Goal: Task Accomplishment & Management: Complete application form

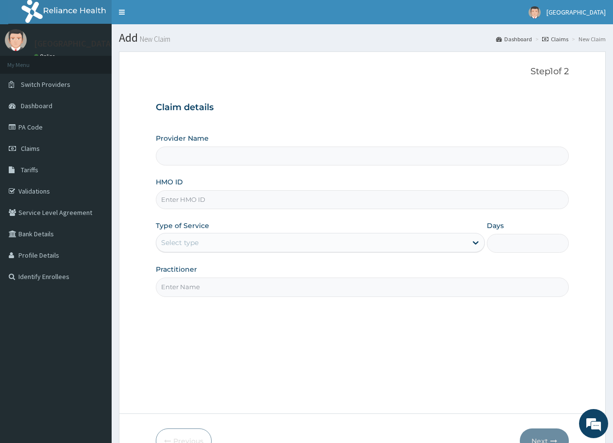
click at [402, 349] on div "Step 1 of 2 Claim details Provider Name HMO ID Type of Service Select type Days…" at bounding box center [362, 232] width 413 height 332
click at [191, 199] on input "HMO ID" at bounding box center [362, 199] width 413 height 19
type input "SRH/10210/B"
click at [188, 242] on div "Select type" at bounding box center [179, 243] width 37 height 10
click at [238, 196] on input "SRH/10210/B" at bounding box center [362, 199] width 413 height 19
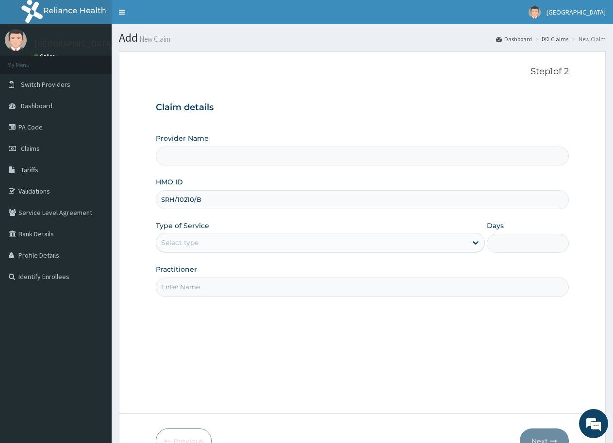
click at [285, 249] on div "Select type" at bounding box center [311, 243] width 310 height 16
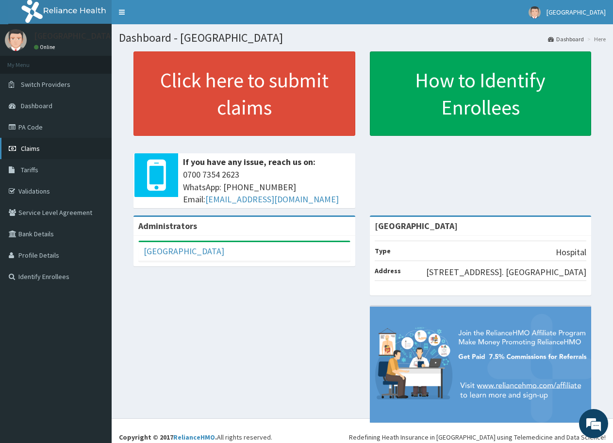
click at [37, 145] on span "Claims" at bounding box center [30, 148] width 19 height 9
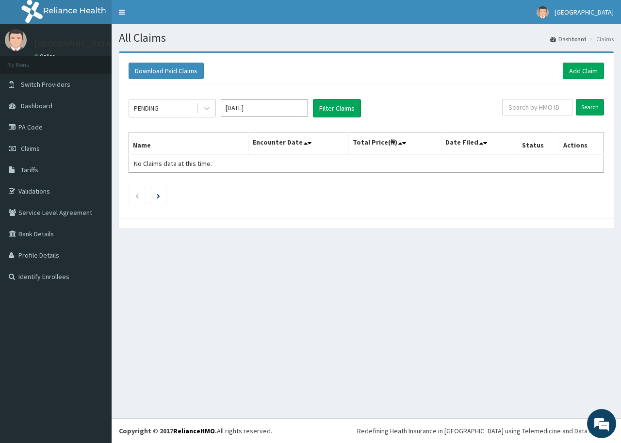
click at [621, 400] on div "All Claims Dashboard Claims Download Paid Claims Add Claim × Note you can only …" at bounding box center [367, 221] width 510 height 394
click at [585, 67] on link "Add Claim" at bounding box center [583, 71] width 41 height 17
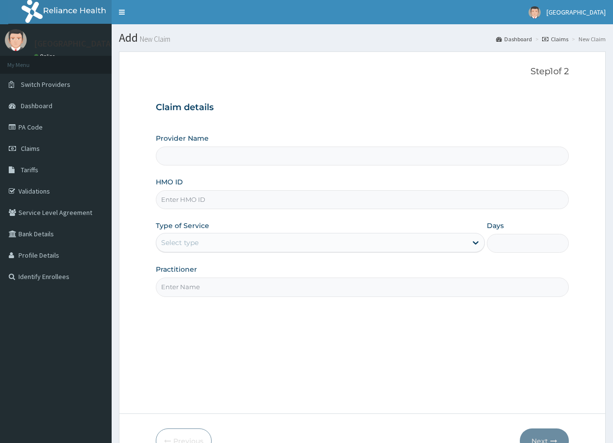
type input "[GEOGRAPHIC_DATA]"
type input "SRH/10210B"
click at [229, 241] on div "Select type" at bounding box center [311, 243] width 310 height 16
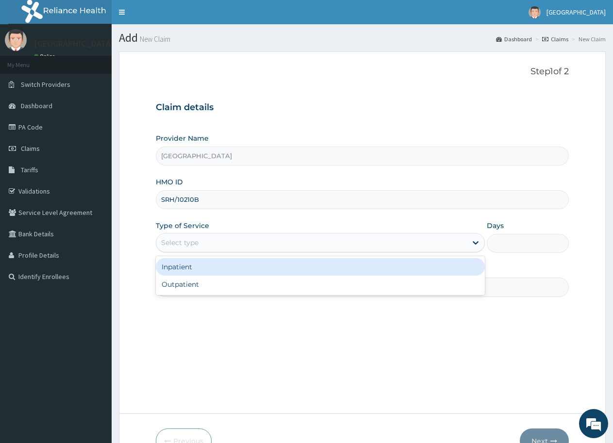
click at [185, 264] on div "Inpatient" at bounding box center [320, 266] width 329 height 17
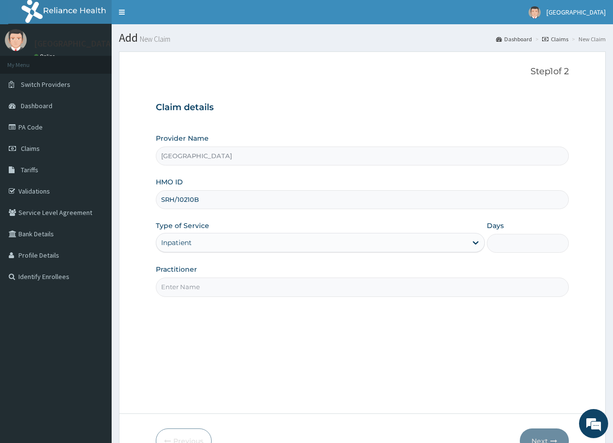
click at [505, 243] on input "Days" at bounding box center [528, 243] width 82 height 19
type input "4"
click at [184, 289] on input "Practitioner" at bounding box center [362, 287] width 413 height 19
type input "DR. BASIL"
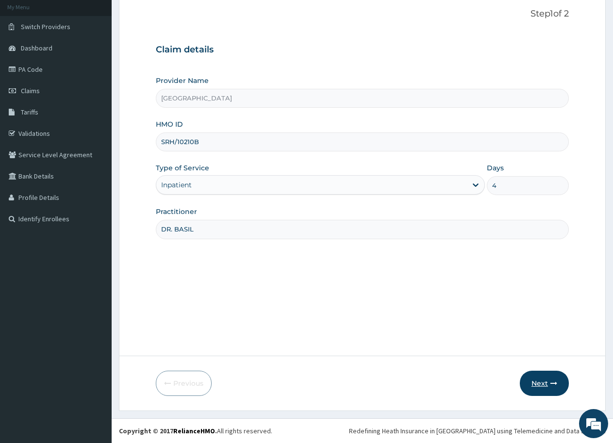
click at [539, 380] on button "Next" at bounding box center [544, 383] width 49 height 25
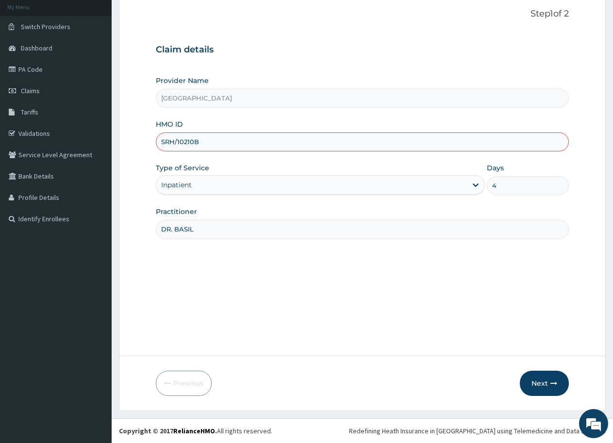
click at [194, 141] on input "SRH/10210B" at bounding box center [362, 141] width 413 height 19
type input "SRH/10210/B"
click at [345, 282] on div "Step 1 of 2 Claim details Provider Name El Shaddai Hospital HMO ID SRH/10210/B …" at bounding box center [362, 175] width 413 height 332
click at [542, 384] on button "Next" at bounding box center [544, 383] width 49 height 25
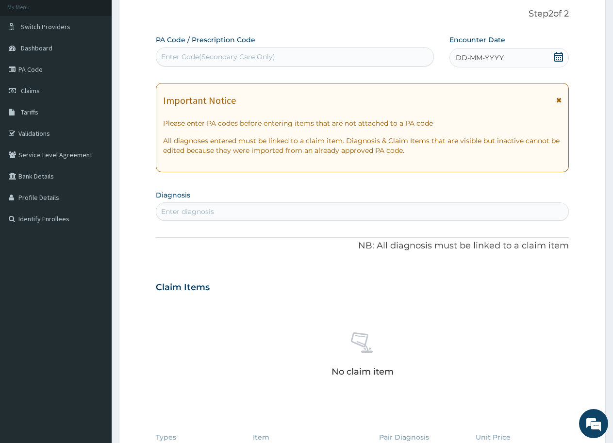
click at [184, 54] on div "Enter Code(Secondary Care Only)" at bounding box center [218, 57] width 114 height 10
type input "PA/733FAF"
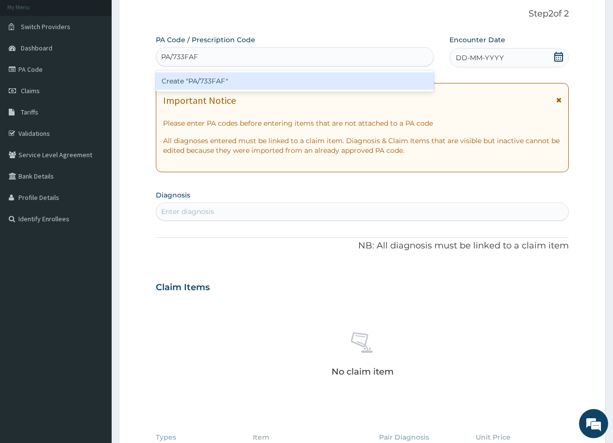
click at [206, 80] on div "Create "PA/733FAF"" at bounding box center [295, 80] width 278 height 17
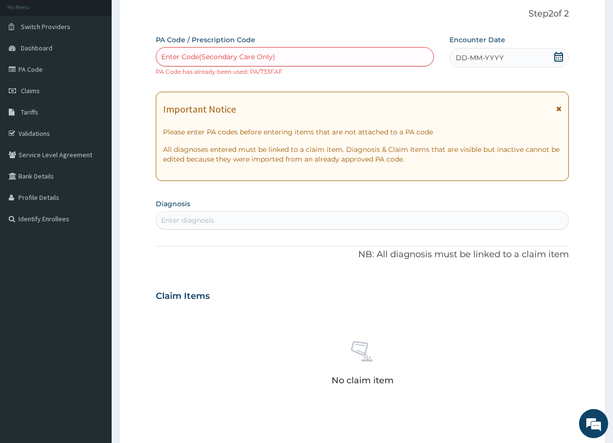
click at [174, 57] on div "Enter Code(Secondary Care Only)" at bounding box center [218, 57] width 114 height 10
type input "PA/733FAF"
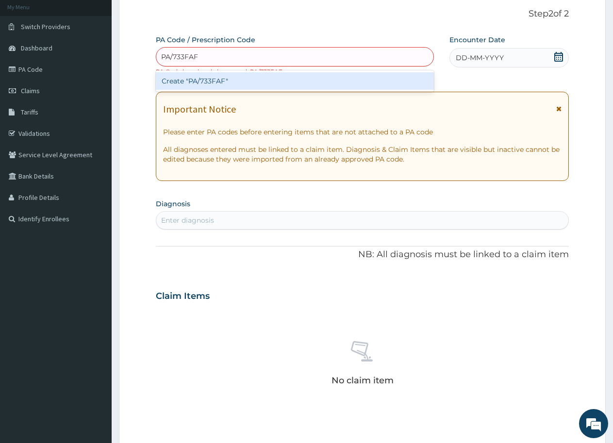
click at [206, 80] on div "Create "PA/733FAF"" at bounding box center [295, 80] width 278 height 17
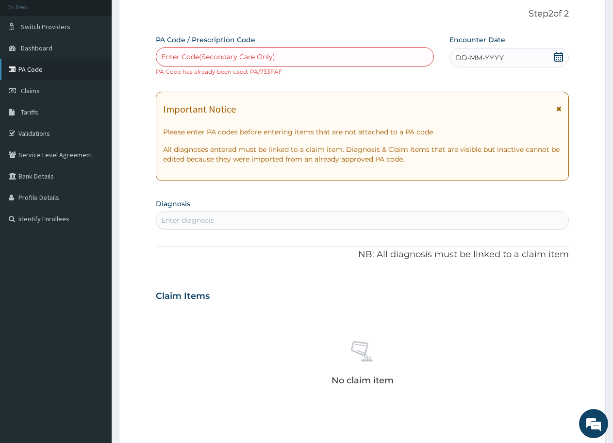
click at [42, 67] on link "PA Code" at bounding box center [56, 69] width 112 height 21
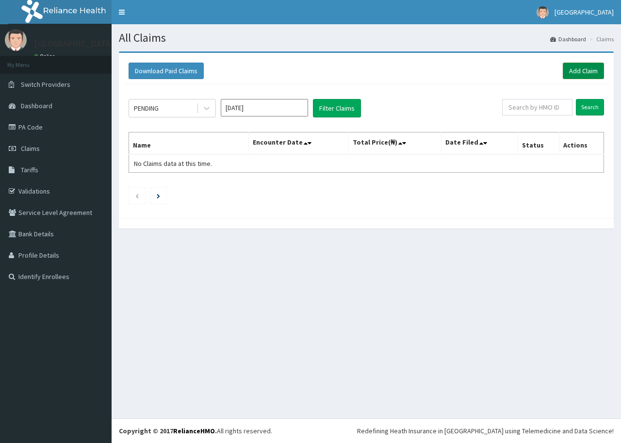
click at [580, 70] on link "Add Claim" at bounding box center [583, 71] width 41 height 17
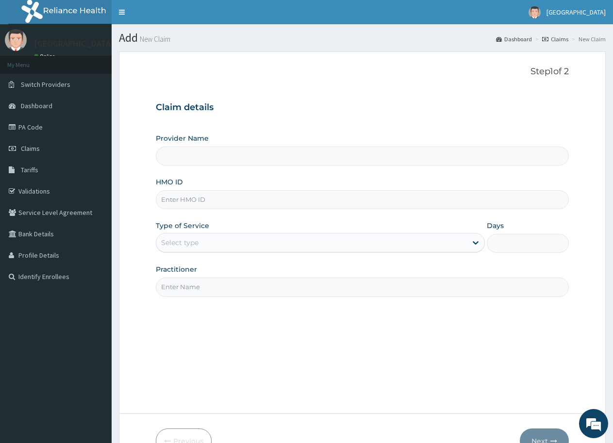
click at [200, 197] on input "HMO ID" at bounding box center [362, 199] width 413 height 19
type input "[GEOGRAPHIC_DATA]"
type input "SRH/10210/B"
click at [206, 240] on div "Select type" at bounding box center [311, 243] width 310 height 16
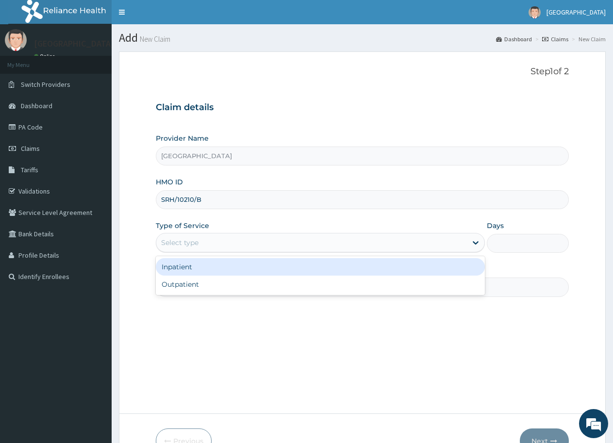
click at [193, 268] on div "Inpatient" at bounding box center [320, 266] width 329 height 17
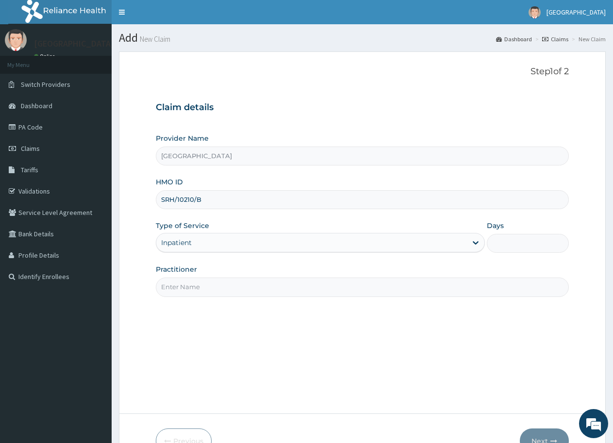
click at [521, 244] on input "Days" at bounding box center [528, 243] width 82 height 19
type input "4"
click at [200, 290] on input "Practitioner" at bounding box center [362, 287] width 413 height 19
type input "DR. BASIL"
click at [547, 433] on button "Next" at bounding box center [544, 441] width 49 height 25
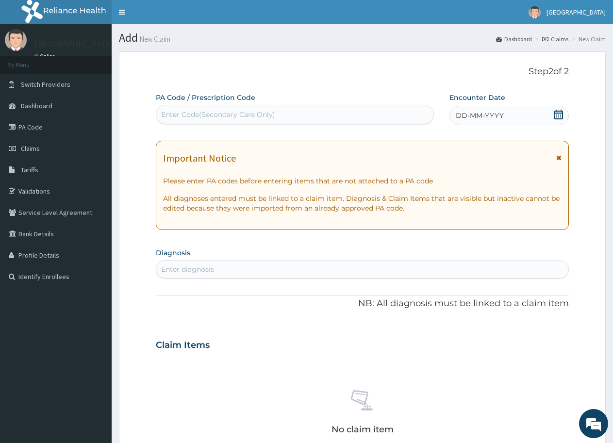
click at [210, 111] on div "Enter Code(Secondary Care Only)" at bounding box center [218, 115] width 114 height 10
type input "PA/C90C3B"
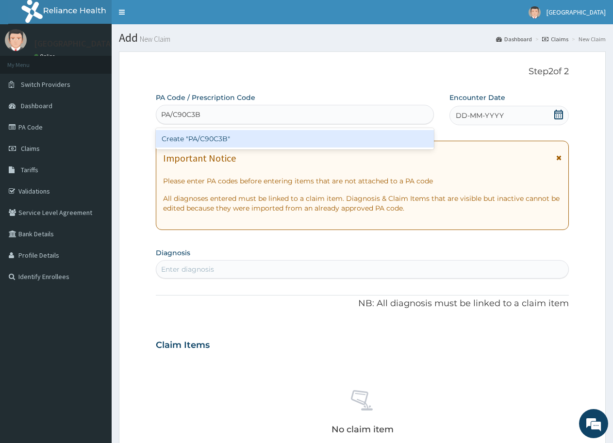
click at [216, 136] on div "Create "PA/C90C3B"" at bounding box center [295, 138] width 278 height 17
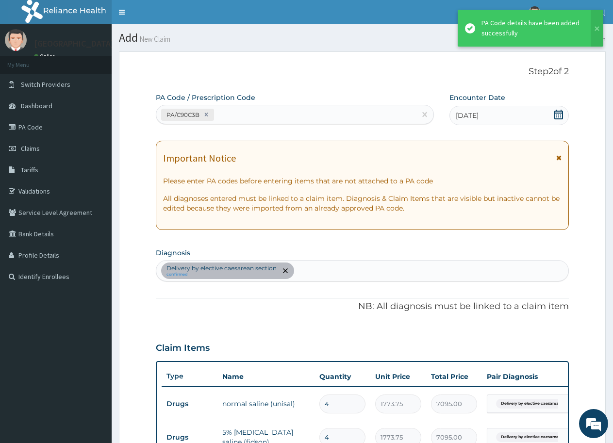
scroll to position [285, 0]
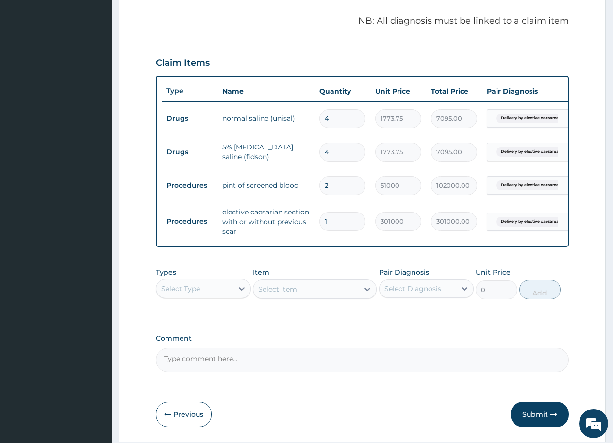
click at [218, 297] on div "Select Type" at bounding box center [194, 289] width 77 height 16
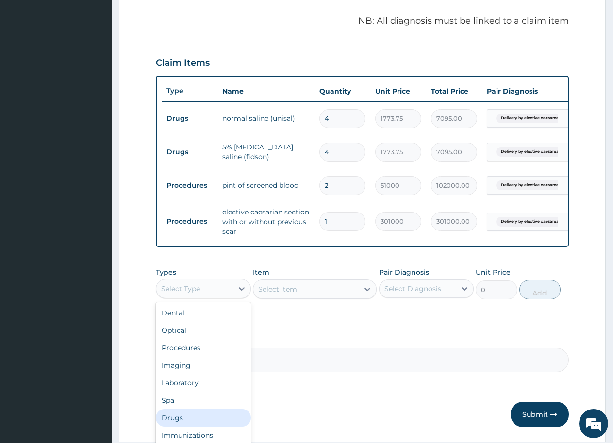
click at [179, 423] on div "Drugs" at bounding box center [203, 417] width 95 height 17
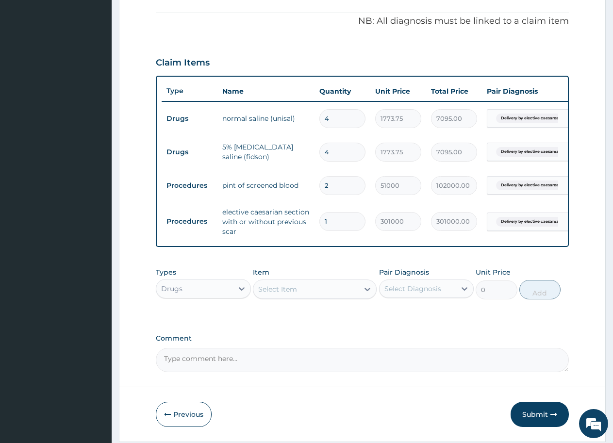
click at [280, 294] on div "Select Item" at bounding box center [277, 289] width 39 height 10
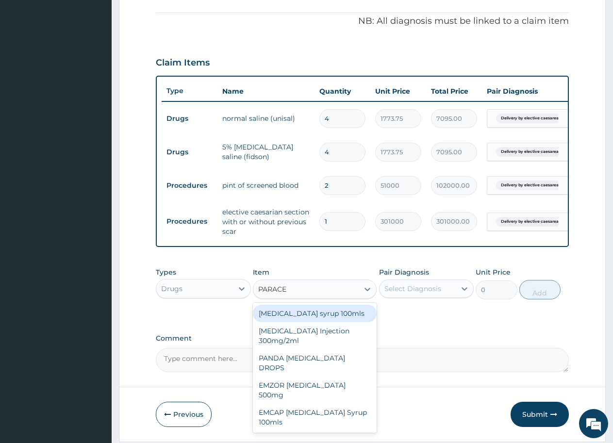
type input "PARACET"
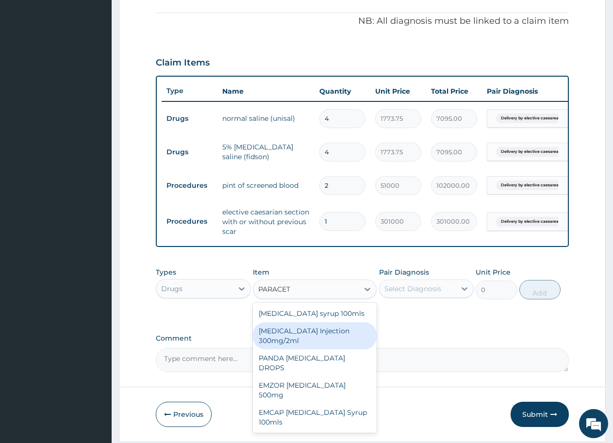
click at [305, 338] on div "[MEDICAL_DATA] Injection 300mg/2ml" at bounding box center [315, 335] width 124 height 27
type input "260.15"
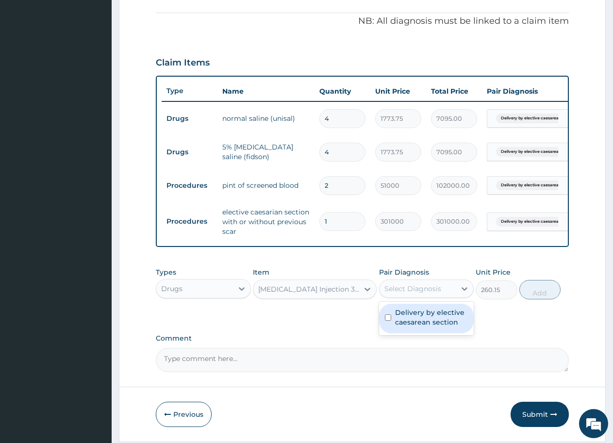
click at [418, 294] on div "Select Diagnosis" at bounding box center [412, 289] width 57 height 10
click at [387, 321] on input "checkbox" at bounding box center [388, 317] width 6 height 6
checkbox input "true"
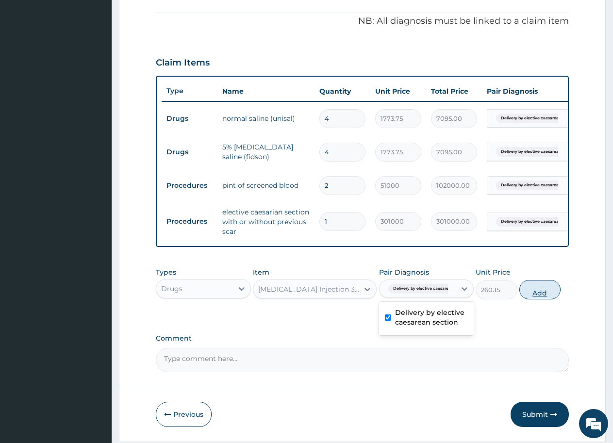
click at [539, 299] on button "Add" at bounding box center [539, 289] width 41 height 19
type input "0"
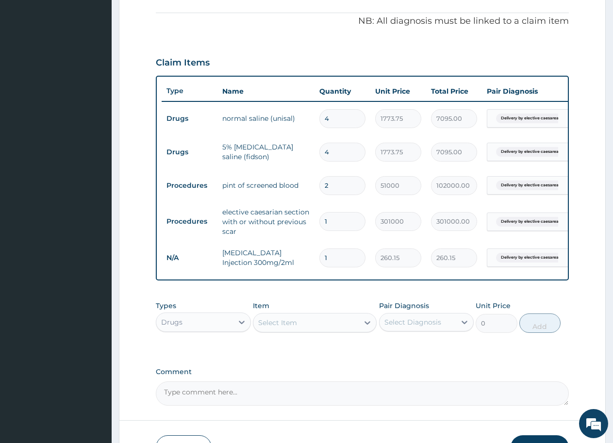
drag, startPoint x: 340, startPoint y: 258, endPoint x: 316, endPoint y: 258, distance: 23.8
click at [316, 258] on td "1" at bounding box center [342, 258] width 56 height 29
type input "8"
type input "2081.20"
type input "8"
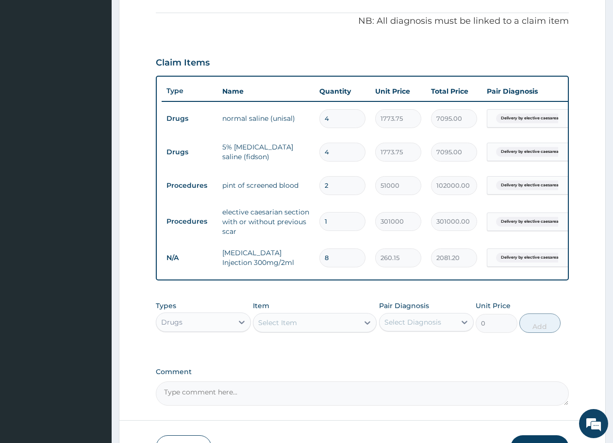
click at [287, 328] on div "Select Item" at bounding box center [277, 323] width 39 height 10
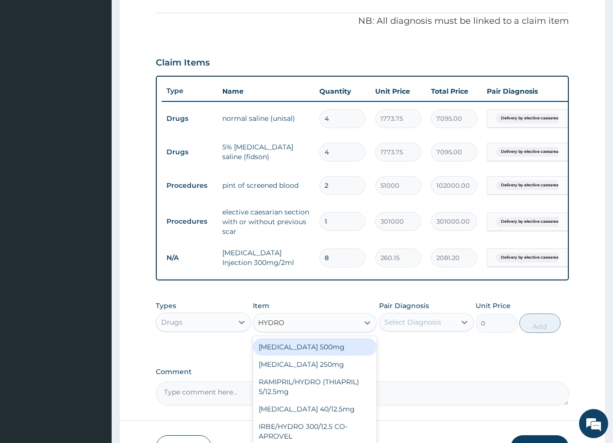
type input "HYDROC"
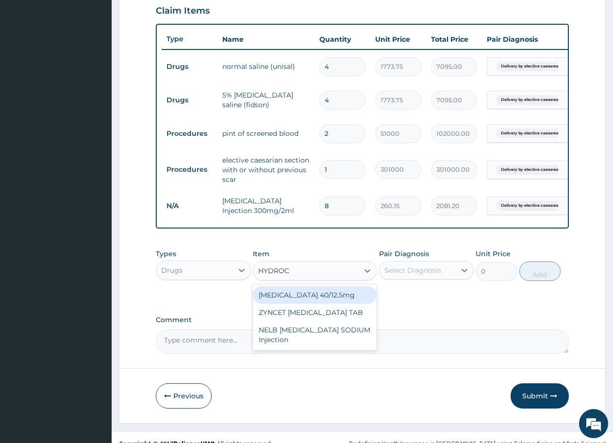
scroll to position [358, 0]
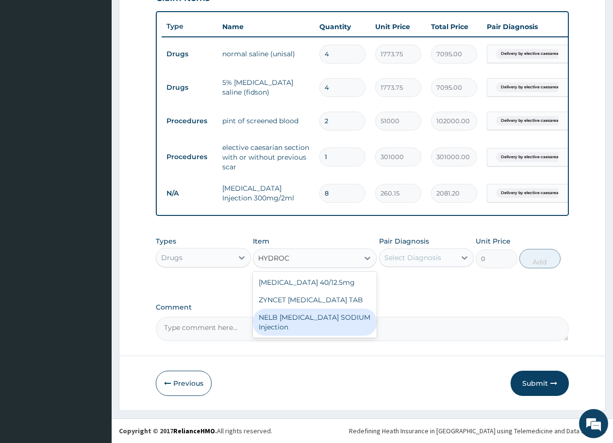
click at [314, 336] on div "NELB [MEDICAL_DATA] SODIUM Injection" at bounding box center [315, 322] width 124 height 27
type input "591.25"
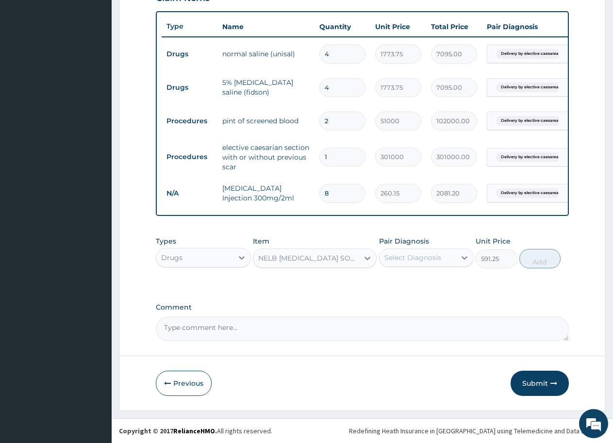
click at [422, 254] on div "Select Diagnosis" at bounding box center [412, 258] width 57 height 10
click at [389, 285] on input "checkbox" at bounding box center [388, 286] width 6 height 6
checkbox input "true"
click at [545, 257] on button "Add" at bounding box center [539, 258] width 41 height 19
type input "0"
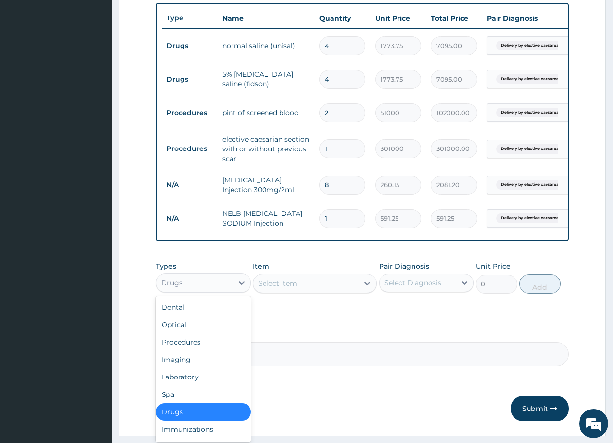
click at [215, 291] on div "Drugs" at bounding box center [194, 283] width 77 height 16
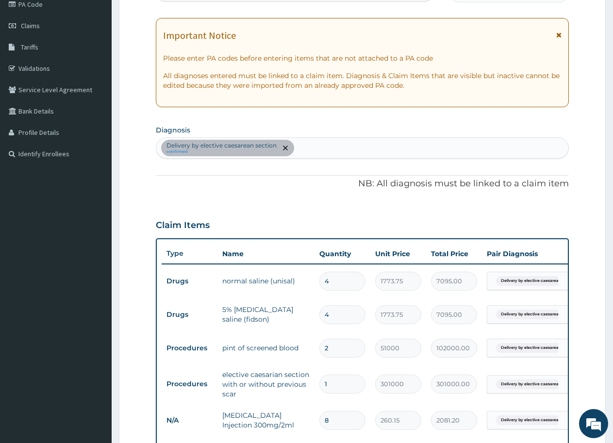
scroll to position [111, 0]
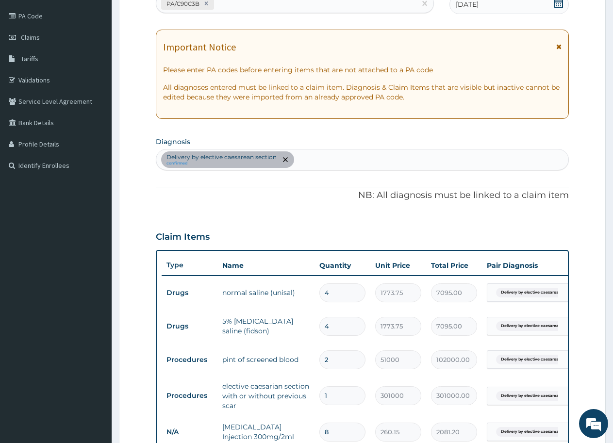
click at [304, 159] on div "Delivery by elective [MEDICAL_DATA] confirmed" at bounding box center [362, 159] width 412 height 20
type input "PLASMOD"
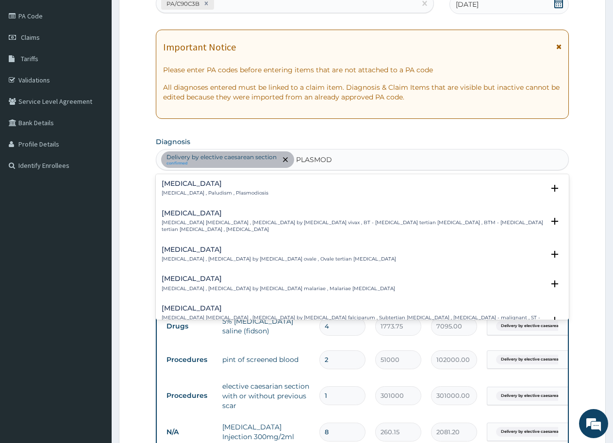
click at [180, 190] on p "[MEDICAL_DATA] , Paludism , Plasmodiosis" at bounding box center [215, 193] width 107 height 7
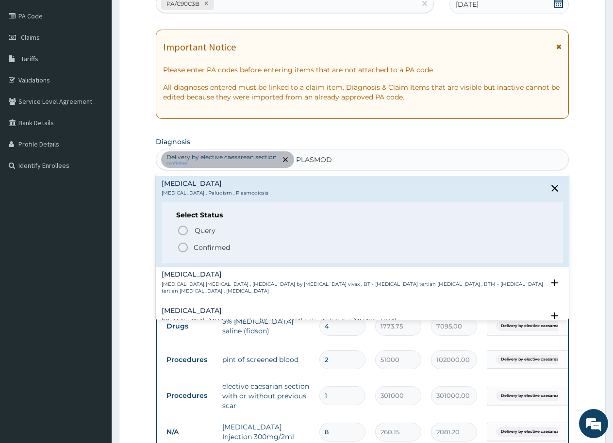
drag, startPoint x: 183, startPoint y: 247, endPoint x: 271, endPoint y: 226, distance: 90.8
click at [184, 246] on icon "status option filled" at bounding box center [183, 248] width 12 height 12
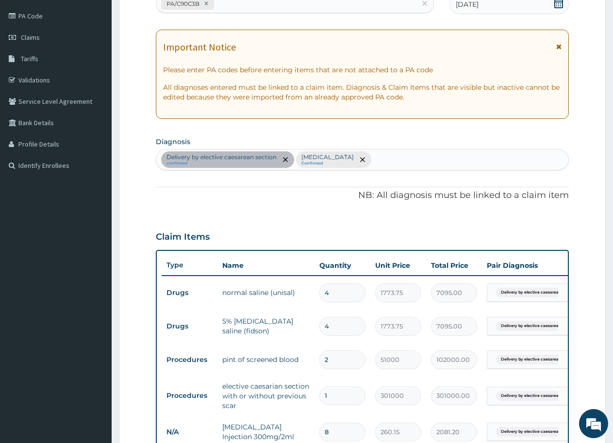
click at [347, 160] on div "Delivery by elective [MEDICAL_DATA] confirmed [MEDICAL_DATA] Confirmed" at bounding box center [362, 159] width 412 height 20
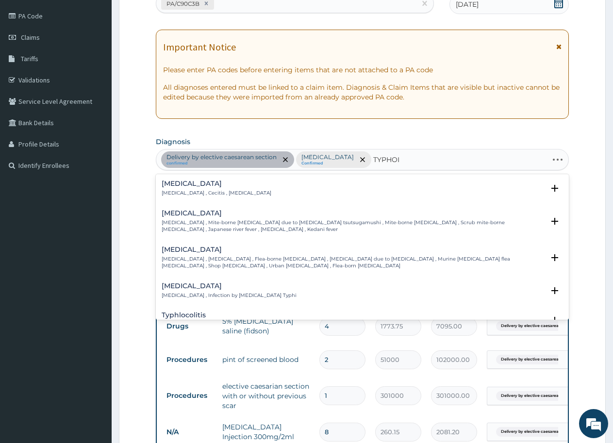
type input "[MEDICAL_DATA]"
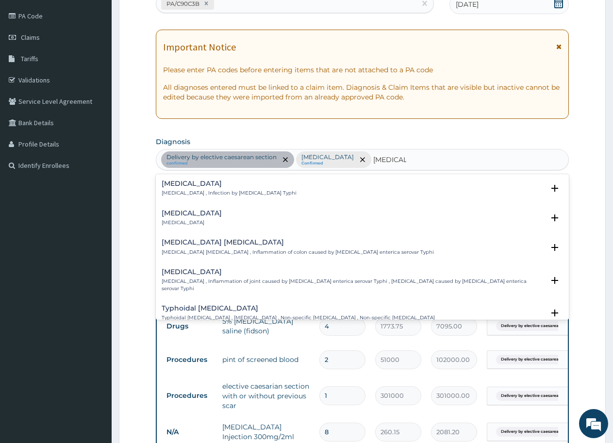
click at [181, 187] on h4 "[MEDICAL_DATA]" at bounding box center [229, 183] width 135 height 7
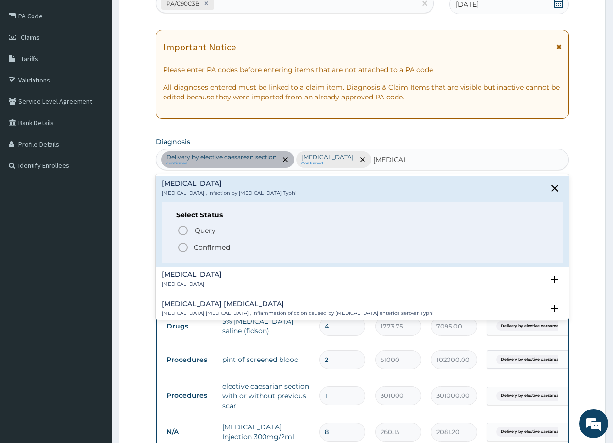
click at [184, 246] on icon "status option filled" at bounding box center [183, 248] width 12 height 12
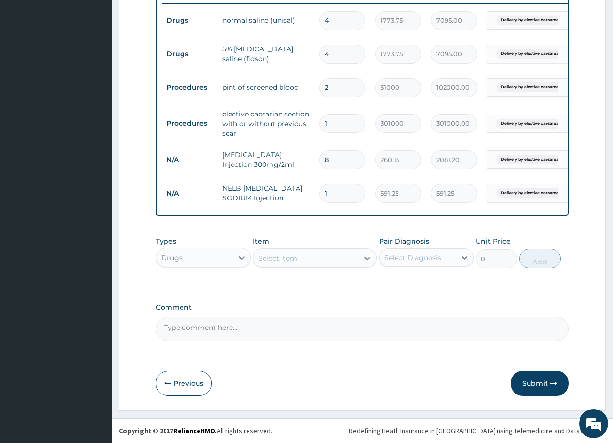
scroll to position [396, 0]
click at [302, 261] on div "Select Item" at bounding box center [305, 258] width 105 height 16
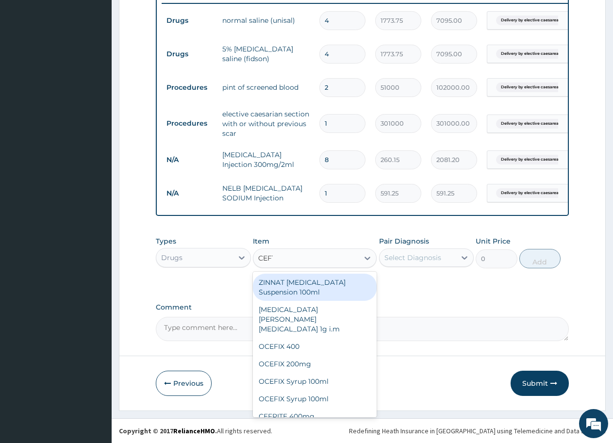
type input "CEFTR"
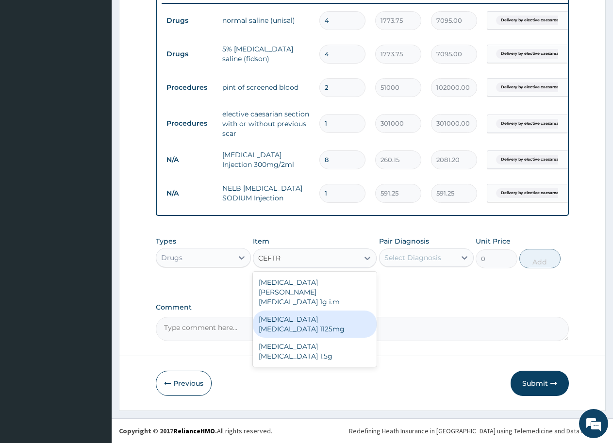
click at [316, 311] on div "[MEDICAL_DATA] [MEDICAL_DATA] 1125mg" at bounding box center [315, 324] width 124 height 27
type input "2365"
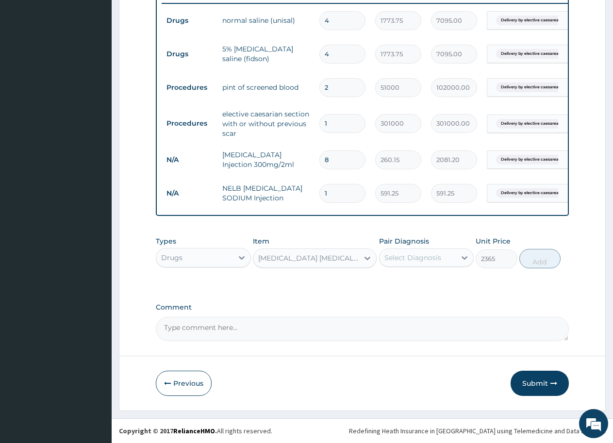
click at [402, 259] on div "Select Diagnosis" at bounding box center [412, 258] width 57 height 10
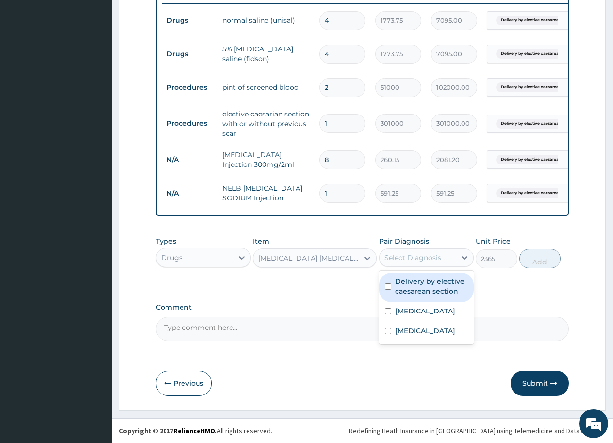
click at [388, 289] on input "checkbox" at bounding box center [388, 286] width 6 height 6
checkbox input "true"
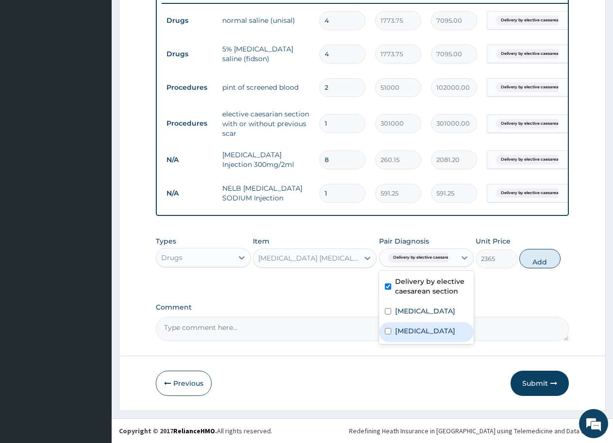
click at [387, 334] on input "checkbox" at bounding box center [388, 331] width 6 height 6
checkbox input "true"
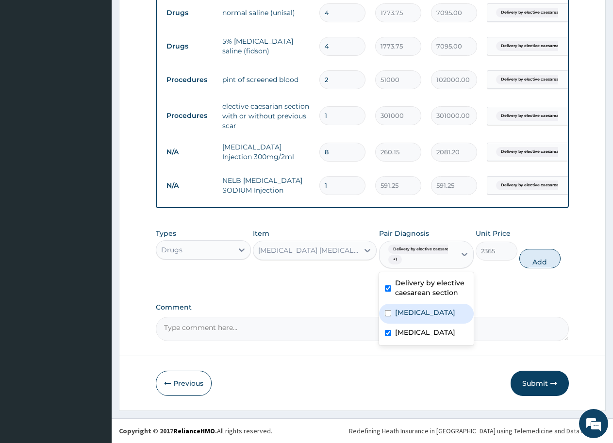
click at [388, 316] on input "checkbox" at bounding box center [388, 313] width 6 height 6
checkbox input "true"
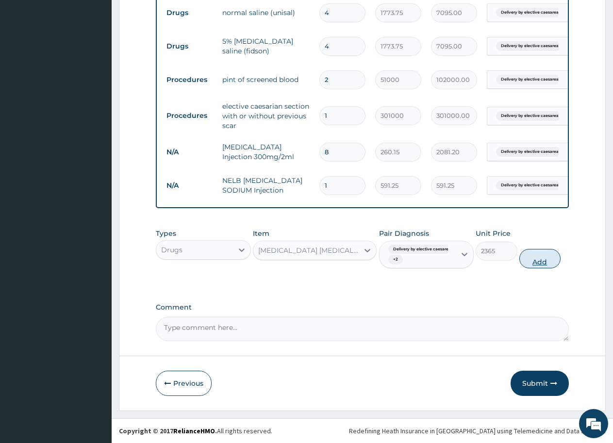
click at [536, 268] on button "Add" at bounding box center [539, 258] width 41 height 19
type input "0"
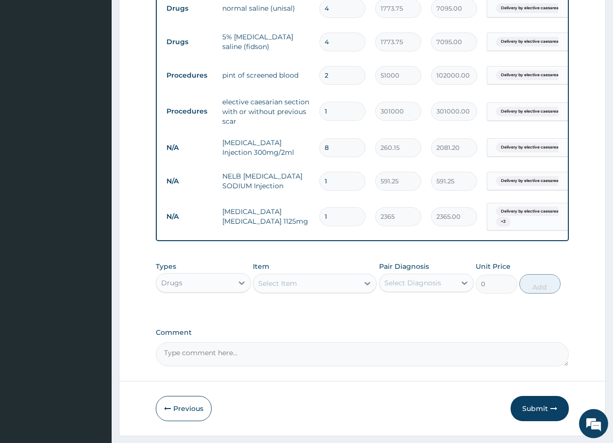
drag, startPoint x: 333, startPoint y: 222, endPoint x: 315, endPoint y: 222, distance: 18.0
click at [315, 222] on td "1" at bounding box center [342, 216] width 56 height 29
type input "8"
type input "18920.00"
type input "8"
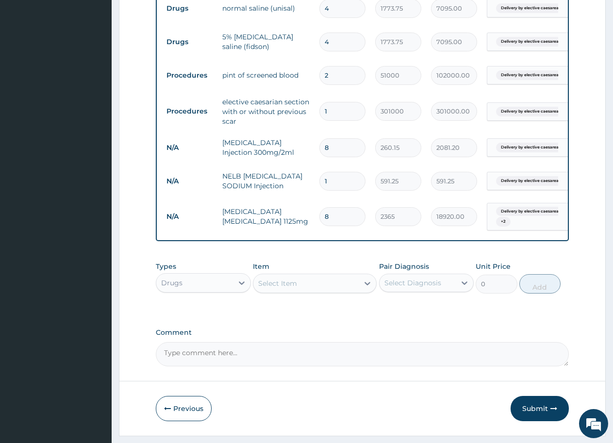
click at [295, 288] on div "Select Item" at bounding box center [277, 284] width 39 height 10
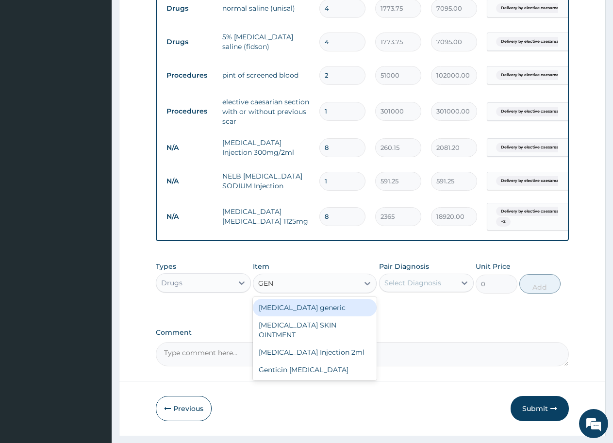
type input "GENT"
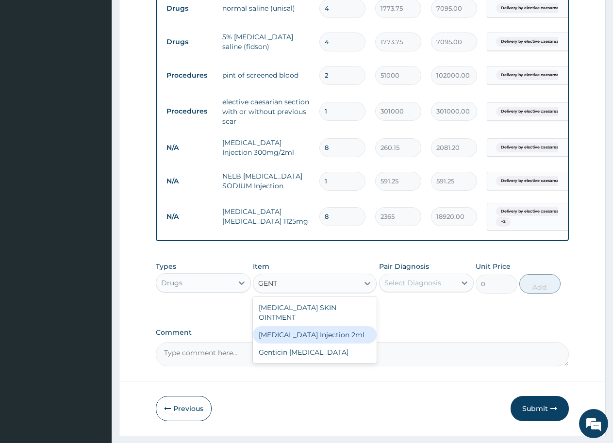
drag, startPoint x: 298, startPoint y: 342, endPoint x: 362, endPoint y: 323, distance: 66.8
click at [299, 341] on div "[MEDICAL_DATA] Injection 2ml" at bounding box center [315, 334] width 124 height 17
type input "331.1"
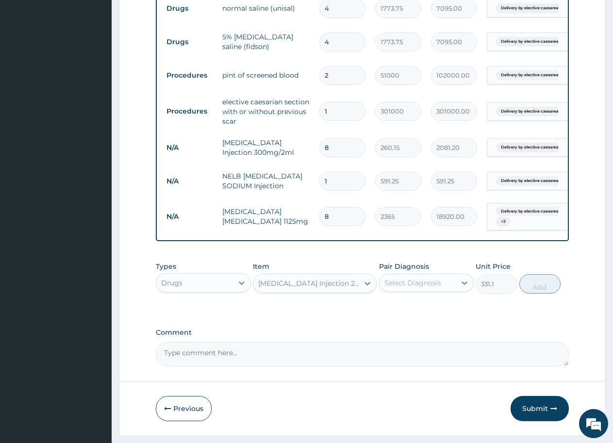
click at [418, 288] on div "Select Diagnosis" at bounding box center [412, 283] width 57 height 10
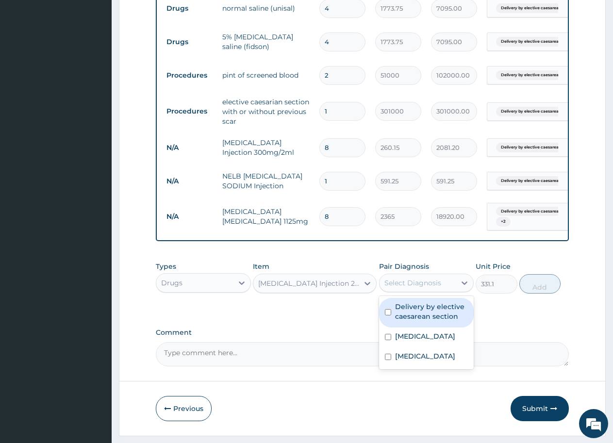
click at [392, 327] on div "Delivery by elective caesarean section" at bounding box center [426, 313] width 95 height 30
checkbox input "true"
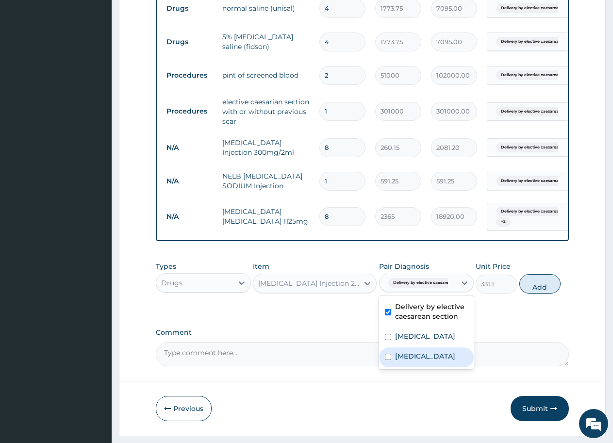
drag, startPoint x: 387, startPoint y: 370, endPoint x: 437, endPoint y: 344, distance: 56.6
click at [390, 360] on input "checkbox" at bounding box center [388, 357] width 6 height 6
checkbox input "true"
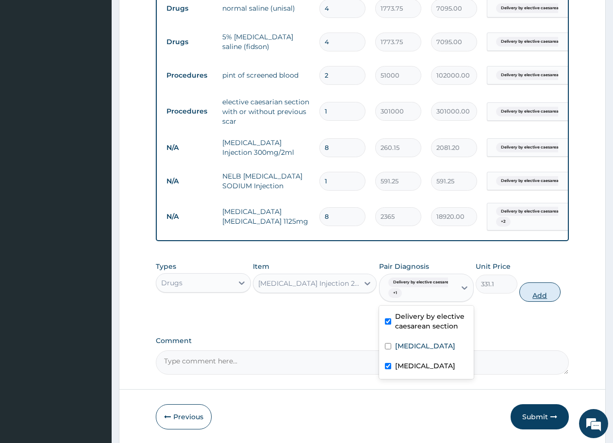
click at [538, 302] on button "Add" at bounding box center [539, 291] width 41 height 19
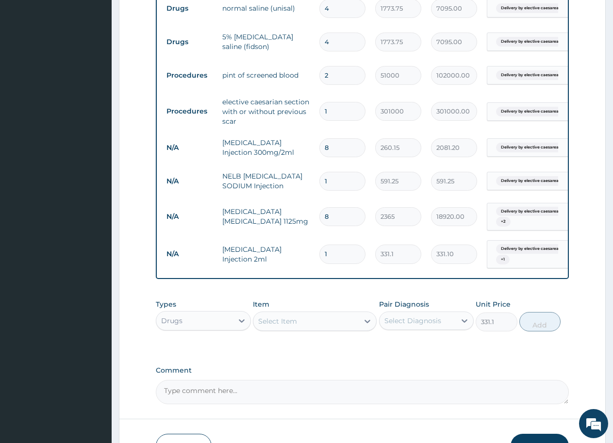
type input "0"
drag, startPoint x: 332, startPoint y: 259, endPoint x: 318, endPoint y: 259, distance: 13.6
click at [318, 259] on td "1" at bounding box center [342, 254] width 56 height 29
type input "10"
type input "3311.00"
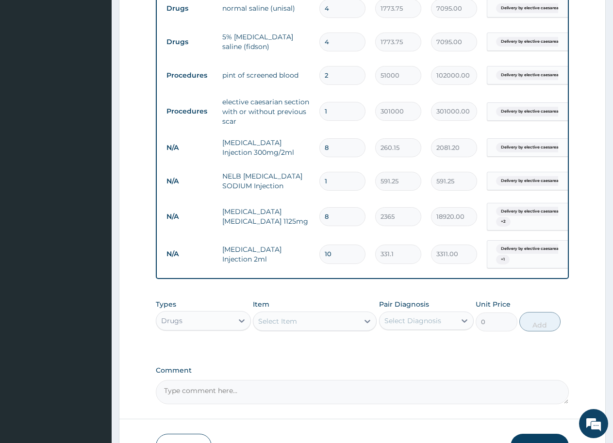
type input "10"
click at [291, 326] on div "Select Item" at bounding box center [277, 321] width 39 height 10
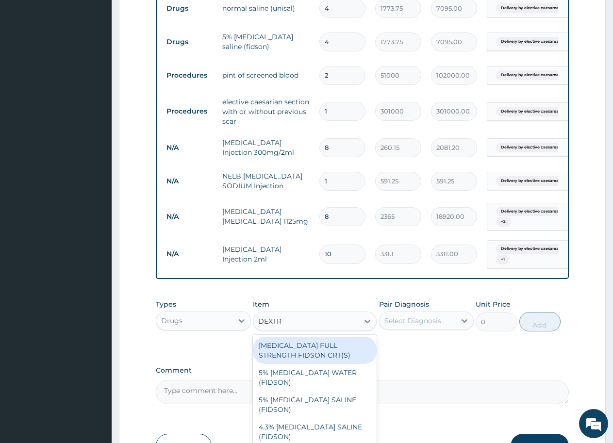
type input "DEXTRO"
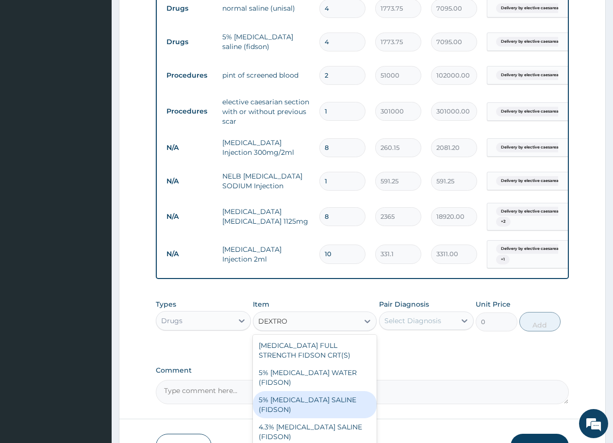
click at [302, 400] on div "5% [MEDICAL_DATA] SALINE (FIDSON)" at bounding box center [315, 404] width 124 height 27
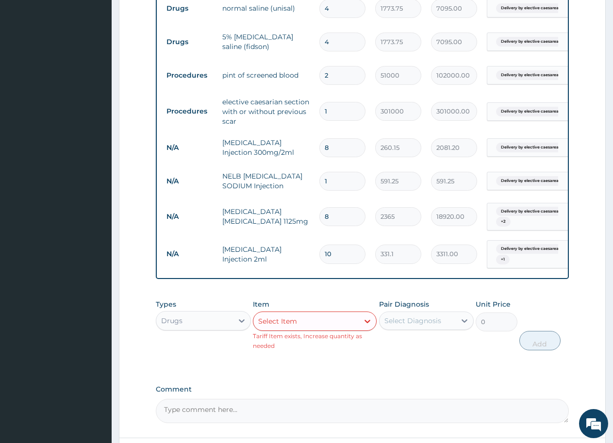
click at [285, 326] on div "Select Item" at bounding box center [277, 321] width 39 height 10
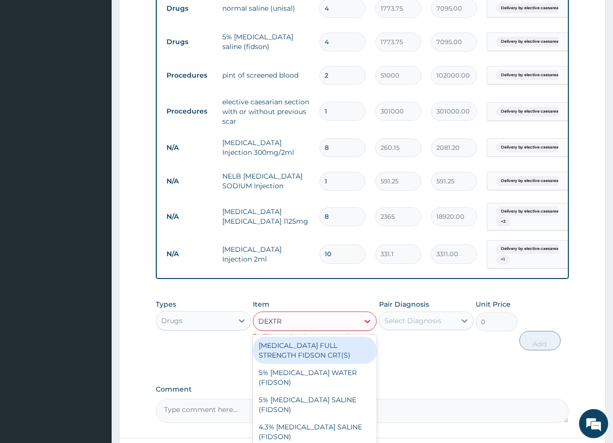
type input "DEXTRO"
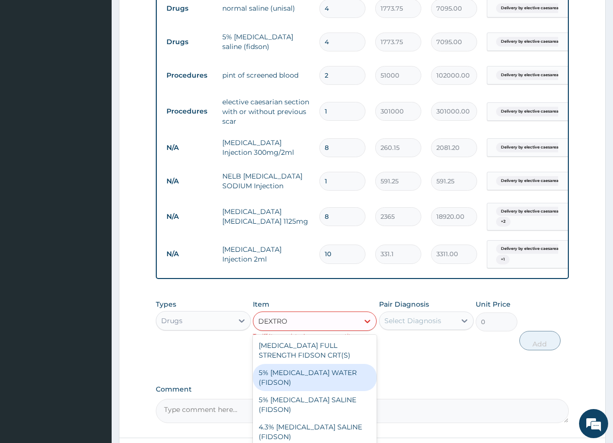
click at [316, 386] on div "5% [MEDICAL_DATA] WATER (FIDSON)" at bounding box center [315, 377] width 124 height 27
type input "1773.75"
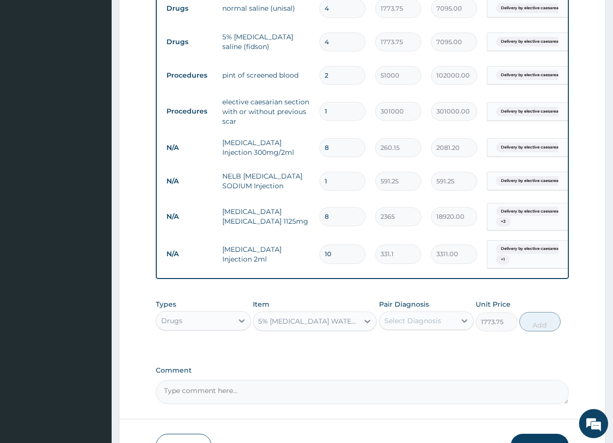
scroll to position [472, 0]
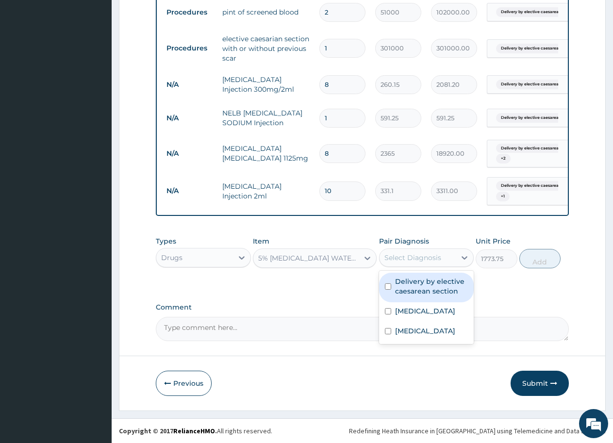
click at [412, 254] on div "Select Diagnosis" at bounding box center [412, 258] width 57 height 10
click at [388, 287] on input "checkbox" at bounding box center [388, 286] width 6 height 6
checkbox input "true"
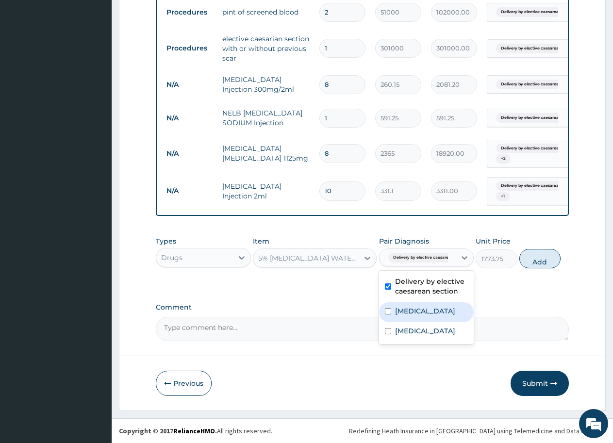
click at [389, 313] on input "checkbox" at bounding box center [388, 311] width 6 height 6
checkbox input "true"
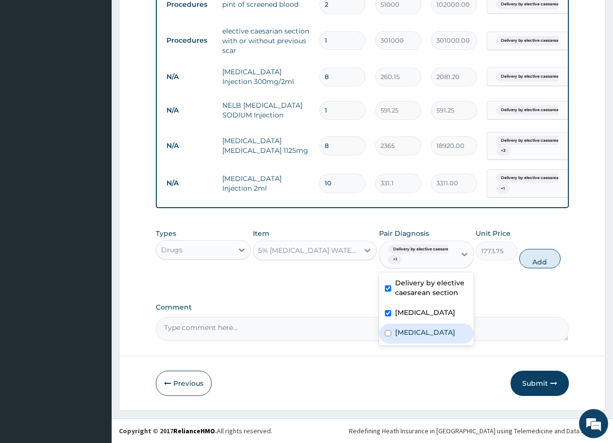
click at [389, 336] on input "checkbox" at bounding box center [388, 333] width 6 height 6
checkbox input "true"
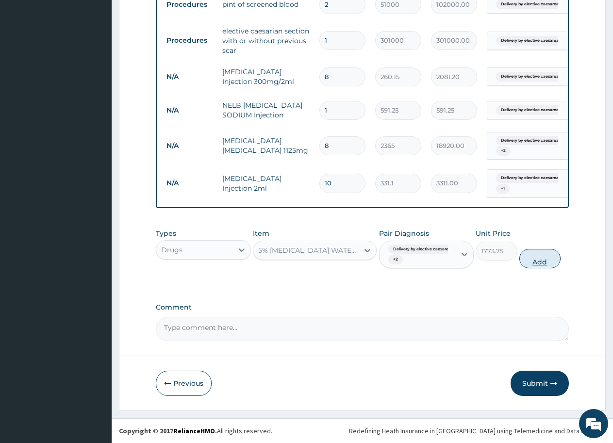
click at [544, 267] on button "Add" at bounding box center [539, 258] width 41 height 19
type input "0"
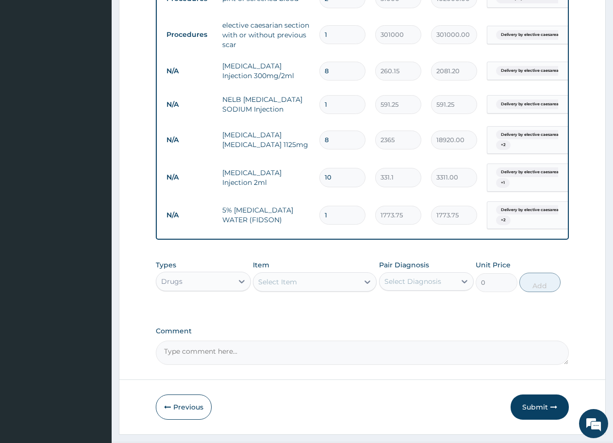
drag, startPoint x: 336, startPoint y: 220, endPoint x: 321, endPoint y: 219, distance: 15.1
click at [321, 219] on input "1" at bounding box center [342, 215] width 46 height 19
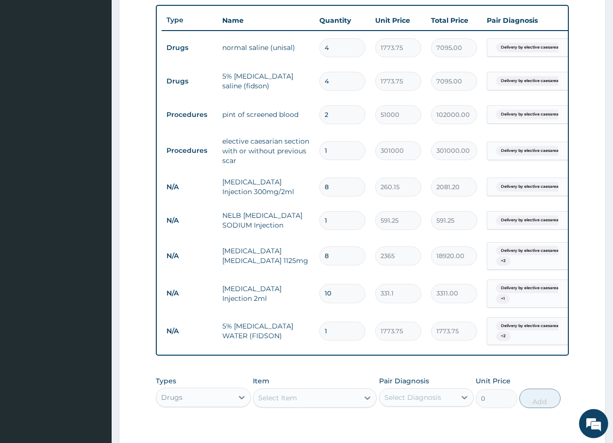
scroll to position [468, 0]
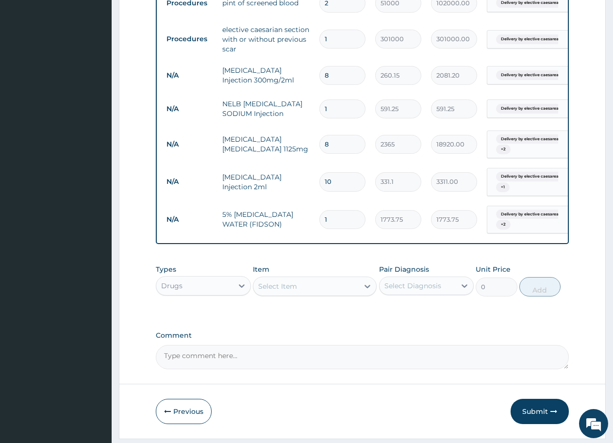
type input "4"
type input "7095.00"
type input "4"
click at [293, 291] on div "Select Item" at bounding box center [277, 286] width 39 height 10
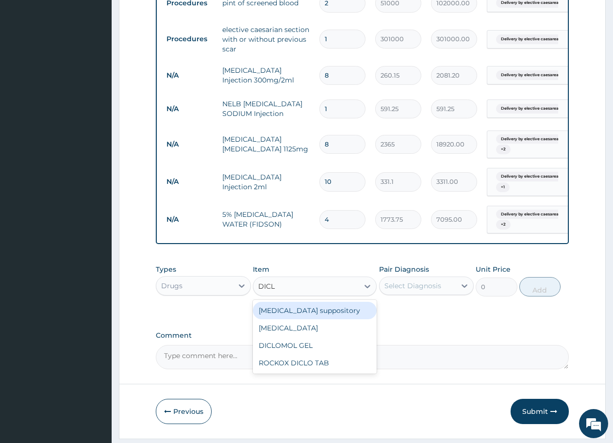
type input "DICLO"
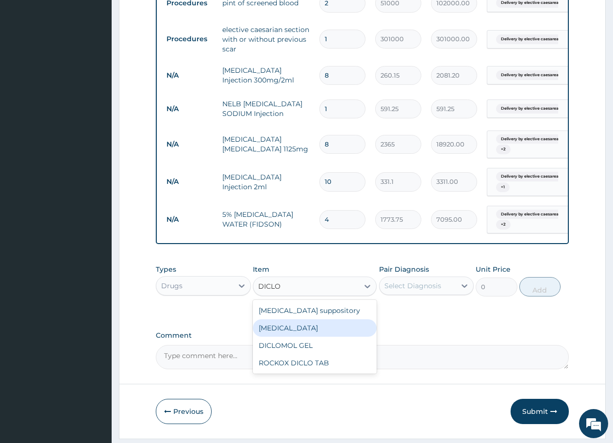
click at [276, 337] on div "[MEDICAL_DATA]" at bounding box center [315, 327] width 124 height 17
type input "591.25"
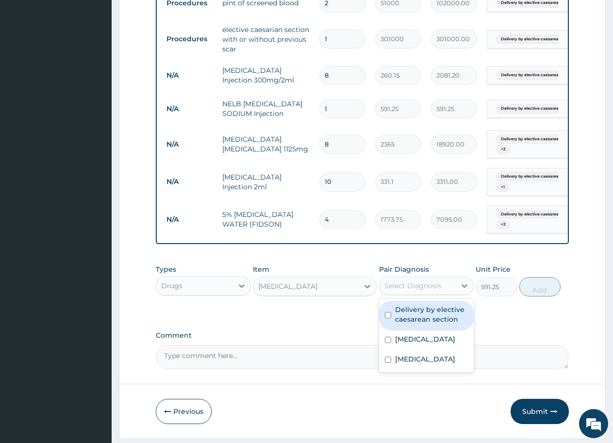
click at [416, 291] on div "Select Diagnosis" at bounding box center [412, 286] width 57 height 10
click at [389, 318] on input "checkbox" at bounding box center [388, 315] width 6 height 6
checkbox input "true"
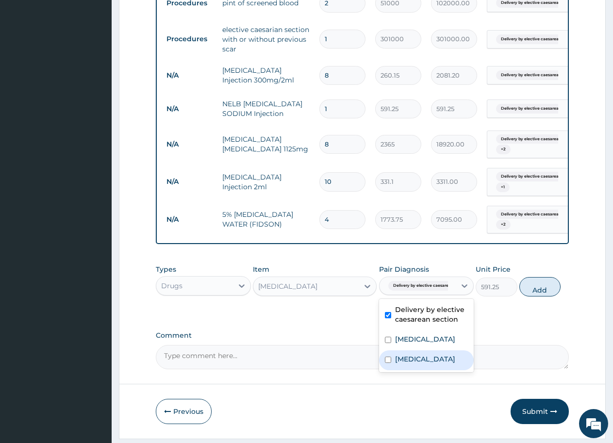
click at [389, 363] on input "checkbox" at bounding box center [388, 360] width 6 height 6
checkbox input "true"
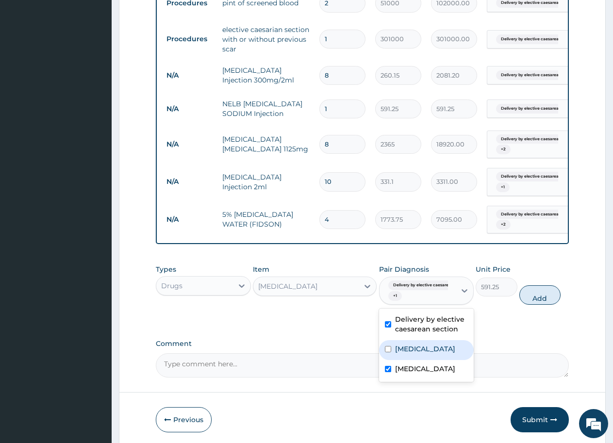
click at [389, 352] on input "checkbox" at bounding box center [388, 349] width 6 height 6
checkbox input "true"
click at [539, 305] on button "Add" at bounding box center [539, 294] width 41 height 19
type input "0"
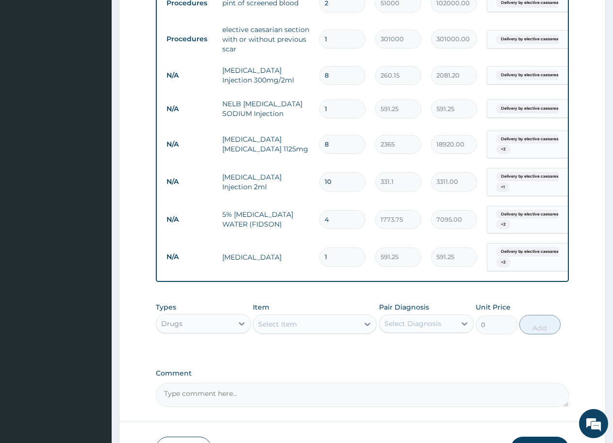
drag, startPoint x: 332, startPoint y: 260, endPoint x: 315, endPoint y: 261, distance: 17.0
click at [315, 261] on td "1" at bounding box center [342, 257] width 56 height 29
type input "4"
type input "2365.00"
type input "4"
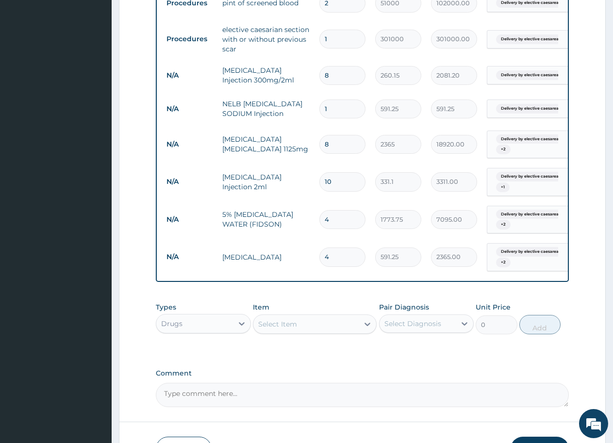
click at [281, 329] on div "Select Item" at bounding box center [277, 324] width 39 height 10
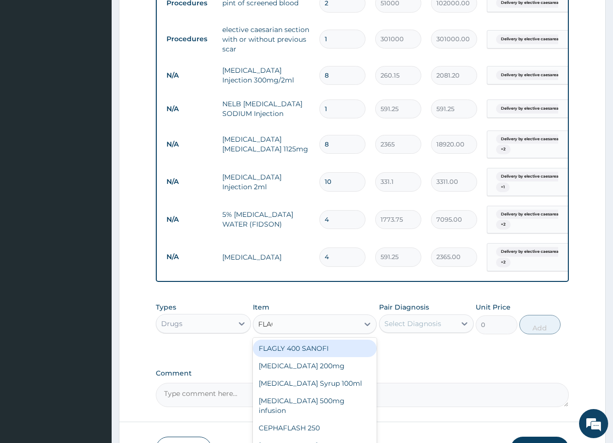
type input "FLAGY"
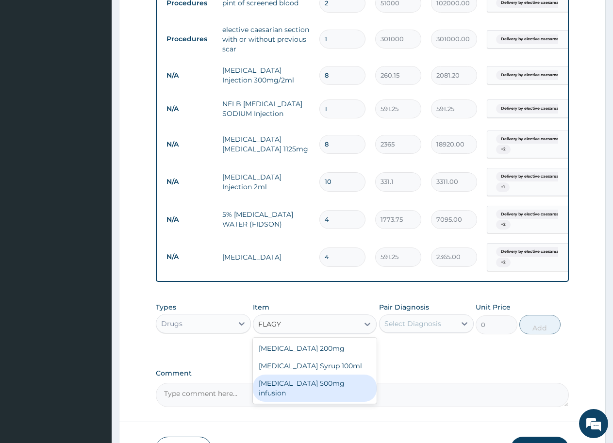
click at [278, 395] on div "[MEDICAL_DATA] 500mg infusion" at bounding box center [315, 388] width 124 height 27
type input "591.25"
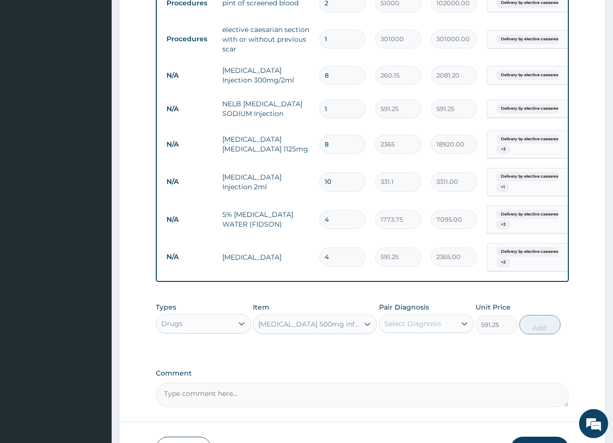
click at [407, 329] on div "Select Diagnosis" at bounding box center [412, 324] width 57 height 10
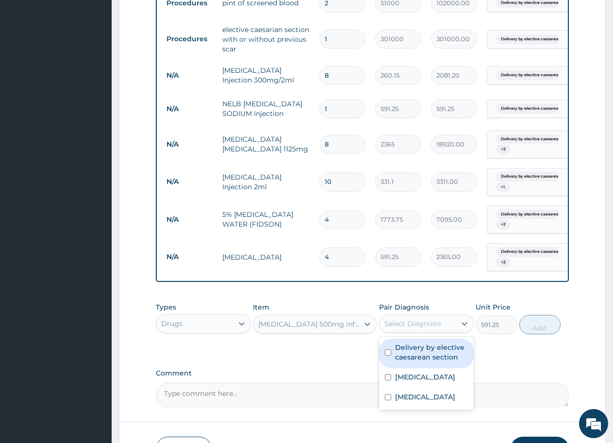
drag, startPoint x: 389, startPoint y: 365, endPoint x: 389, endPoint y: 375, distance: 9.7
click at [389, 356] on input "checkbox" at bounding box center [388, 352] width 6 height 6
checkbox input "true"
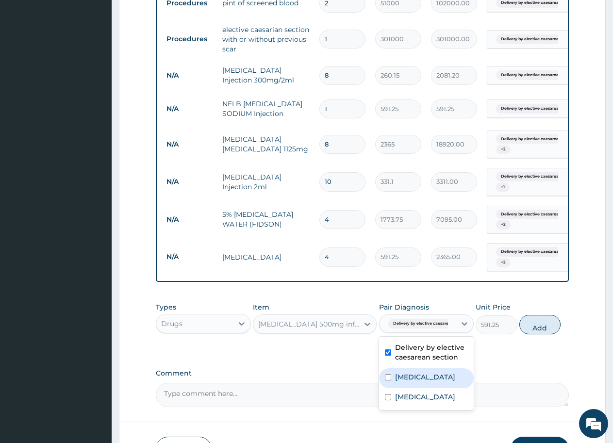
click at [388, 380] on input "checkbox" at bounding box center [388, 377] width 6 height 6
checkbox input "true"
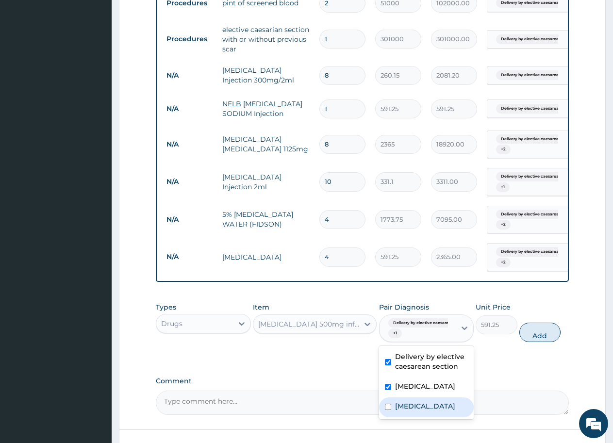
drag, startPoint x: 389, startPoint y: 423, endPoint x: 434, endPoint y: 392, distance: 55.2
click at [389, 410] on input "checkbox" at bounding box center [388, 407] width 6 height 6
checkbox input "true"
click at [538, 342] on button "Add" at bounding box center [539, 332] width 41 height 19
type input "0"
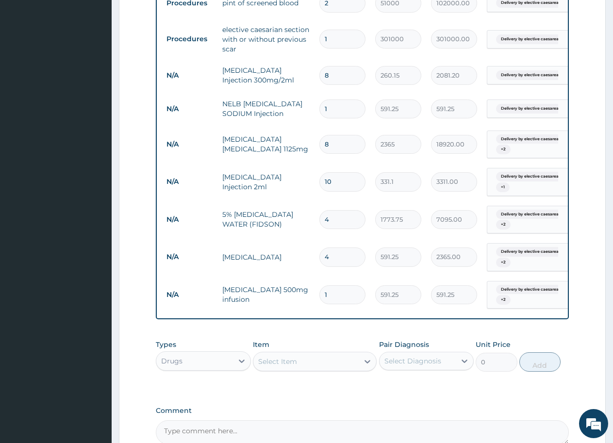
drag, startPoint x: 335, startPoint y: 300, endPoint x: 320, endPoint y: 299, distance: 15.6
click at [320, 299] on input "1" at bounding box center [342, 294] width 46 height 19
type input "0.00"
type input "8"
type input "4730.00"
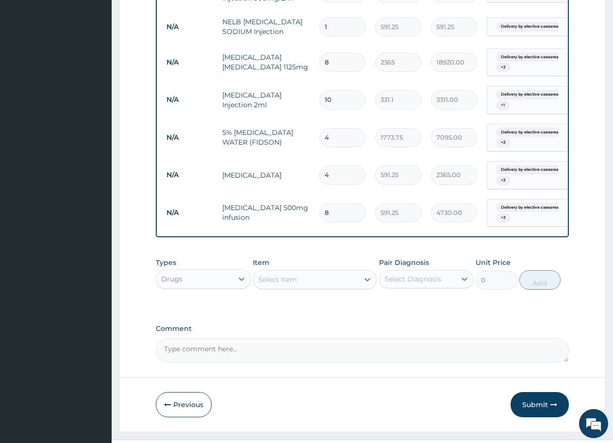
scroll to position [562, 0]
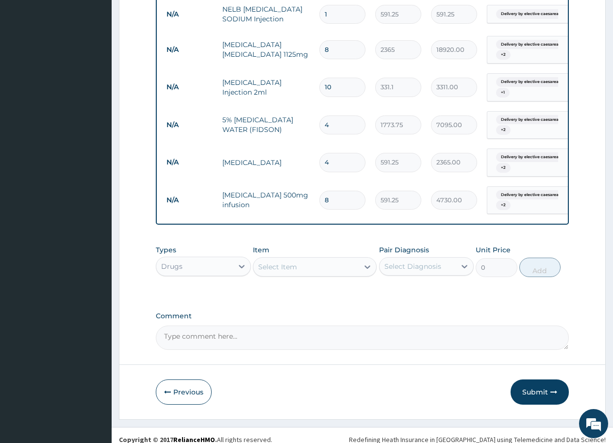
type input "8"
click at [301, 275] on div "Select Item" at bounding box center [305, 267] width 105 height 16
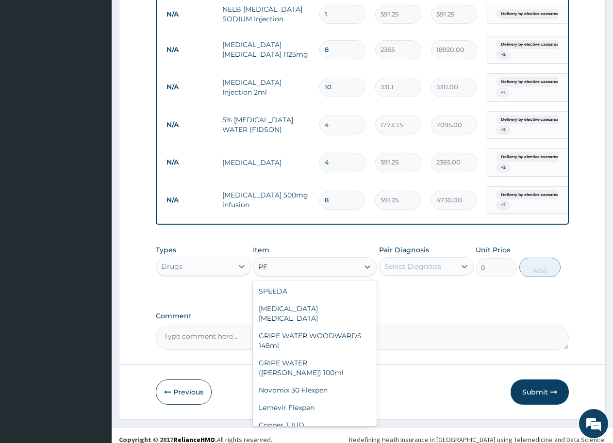
type input "P"
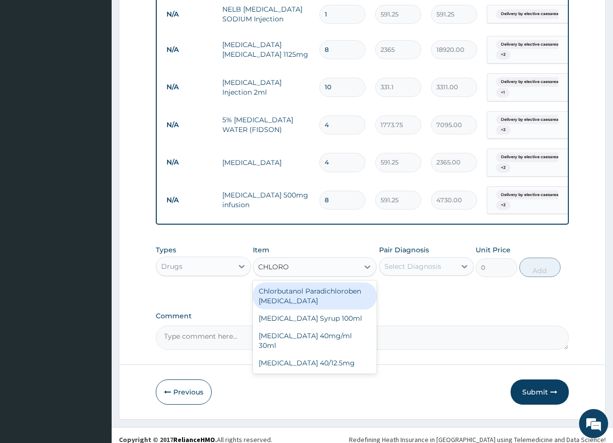
type input "CHLOROQ"
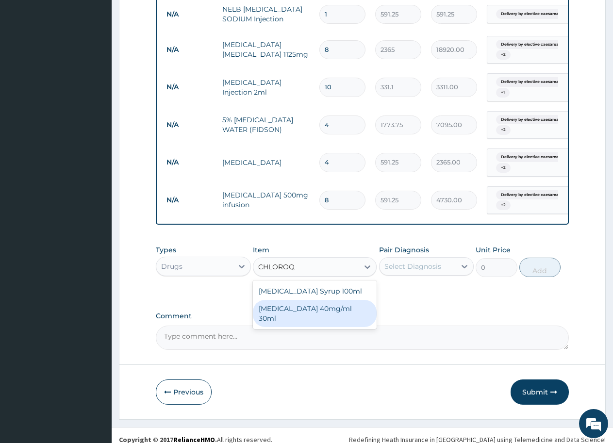
drag, startPoint x: 310, startPoint y: 321, endPoint x: 351, endPoint y: 308, distance: 43.3
click at [314, 321] on div "[MEDICAL_DATA] 40mg/ml 30ml" at bounding box center [315, 313] width 124 height 27
type input "1419"
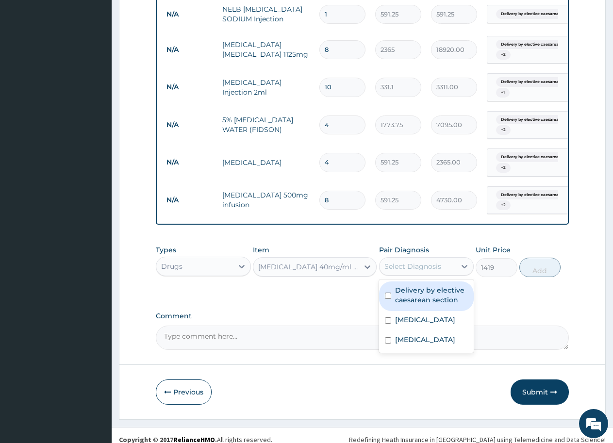
click at [409, 271] on div "Select Diagnosis" at bounding box center [412, 267] width 57 height 10
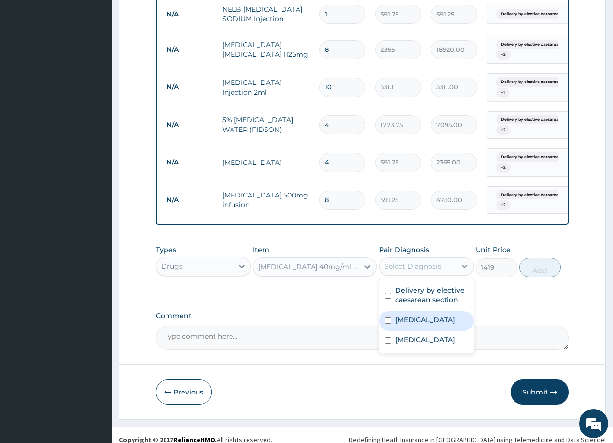
drag, startPoint x: 388, startPoint y: 333, endPoint x: 456, endPoint y: 311, distance: 71.8
click at [389, 324] on input "checkbox" at bounding box center [388, 320] width 6 height 6
checkbox input "true"
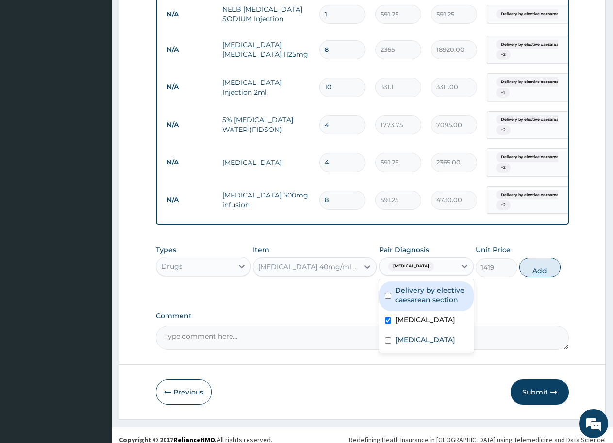
click at [539, 277] on button "Add" at bounding box center [539, 267] width 41 height 19
type input "0"
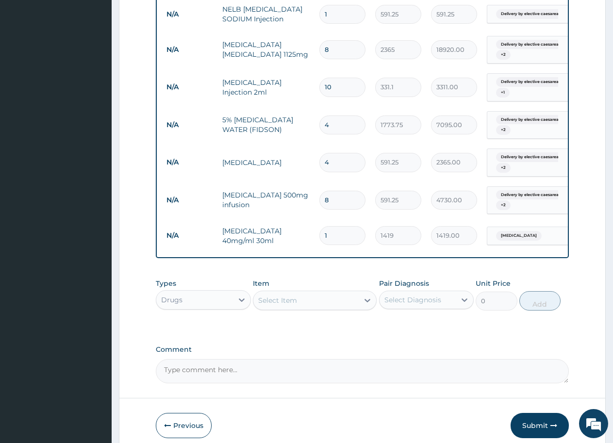
drag, startPoint x: 332, startPoint y: 241, endPoint x: 318, endPoint y: 241, distance: 14.1
click at [318, 241] on td "1" at bounding box center [342, 235] width 56 height 29
type input "4"
type input "5676.00"
type input "4"
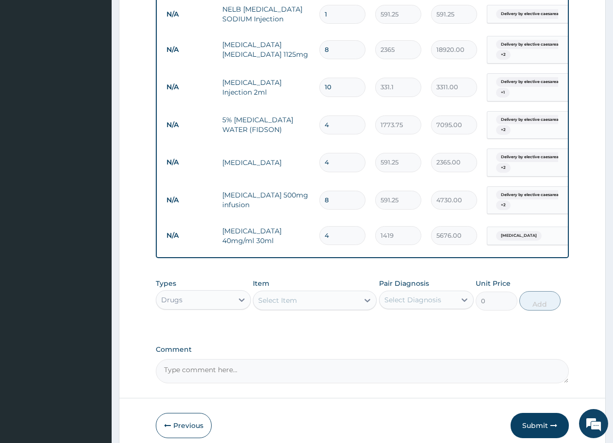
click at [289, 305] on div "Select Item" at bounding box center [277, 301] width 39 height 10
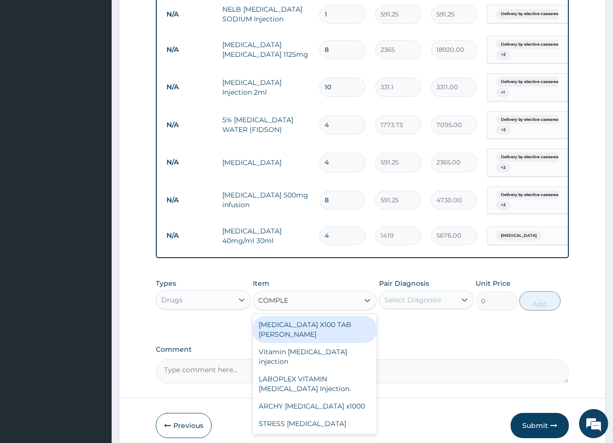
type input "COMPLEX"
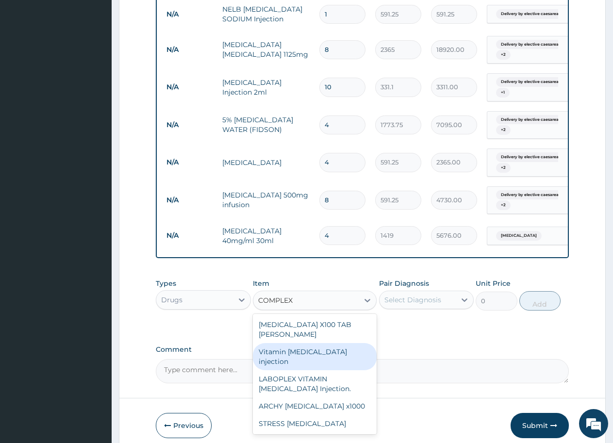
click at [298, 365] on div "Vitamin [MEDICAL_DATA] injection" at bounding box center [315, 356] width 124 height 27
type input "354.75"
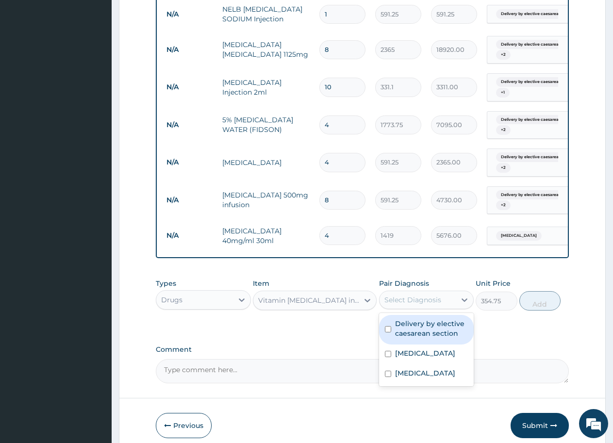
click at [411, 305] on div "Select Diagnosis" at bounding box center [412, 300] width 57 height 10
click at [387, 332] on input "checkbox" at bounding box center [388, 329] width 6 height 6
checkbox input "true"
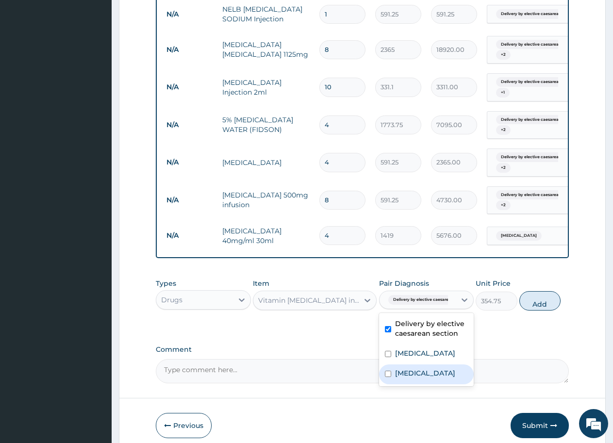
drag, startPoint x: 389, startPoint y: 388, endPoint x: 387, endPoint y: 367, distance: 21.4
click at [389, 377] on input "checkbox" at bounding box center [388, 374] width 6 height 6
checkbox input "true"
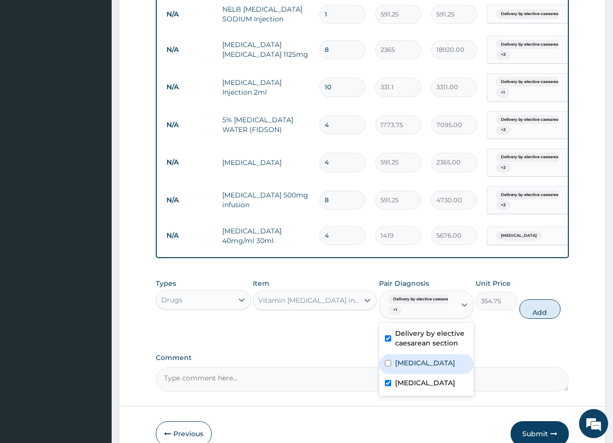
click at [389, 366] on input "checkbox" at bounding box center [388, 363] width 6 height 6
checkbox input "true"
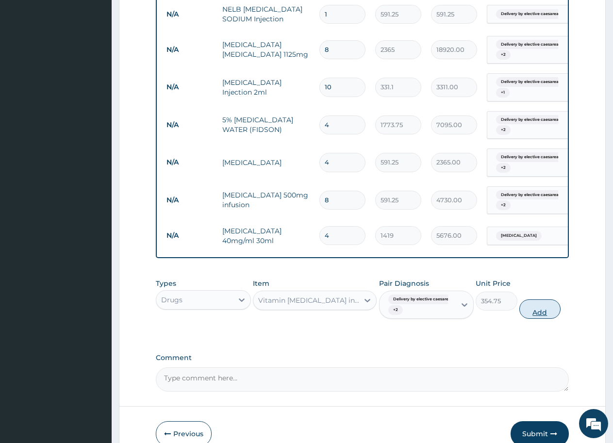
click at [543, 319] on button "Add" at bounding box center [539, 308] width 41 height 19
type input "0"
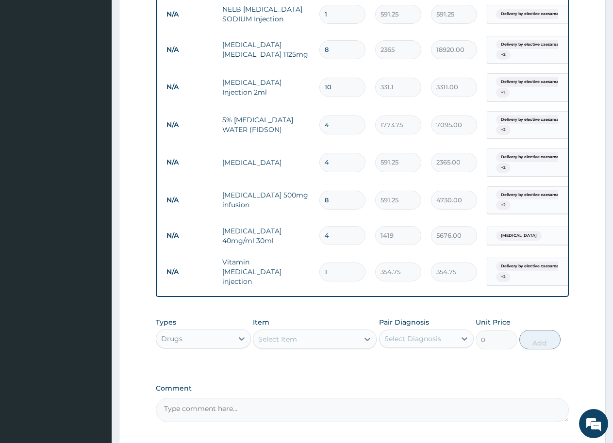
drag, startPoint x: 334, startPoint y: 278, endPoint x: 318, endPoint y: 277, distance: 16.6
click at [318, 277] on td "1" at bounding box center [342, 272] width 56 height 29
type input "4"
type input "1419.00"
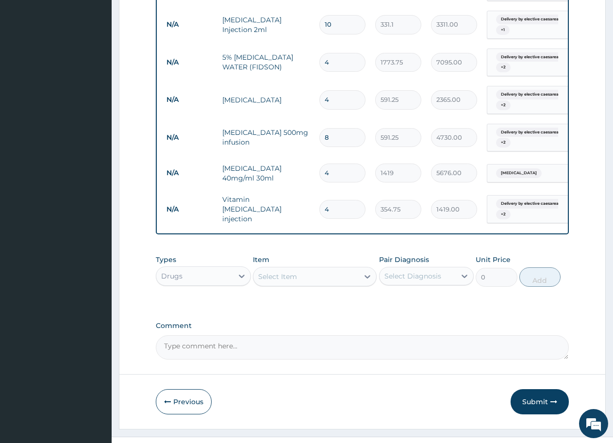
scroll to position [656, 0]
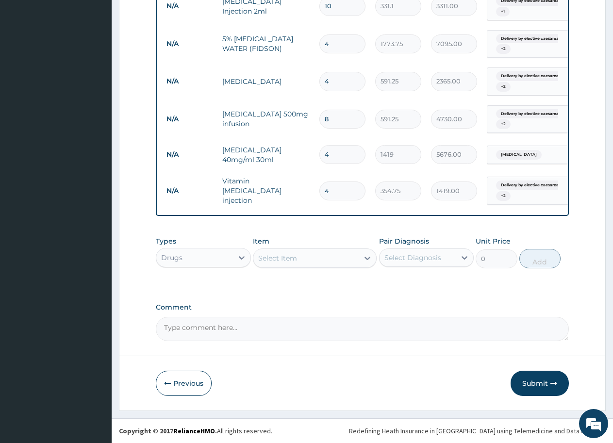
type input "4"
click at [290, 260] on div "Select Item" at bounding box center [277, 258] width 39 height 10
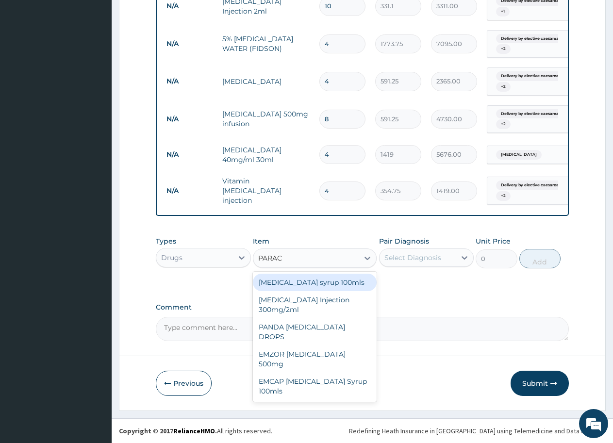
type input "PARACE"
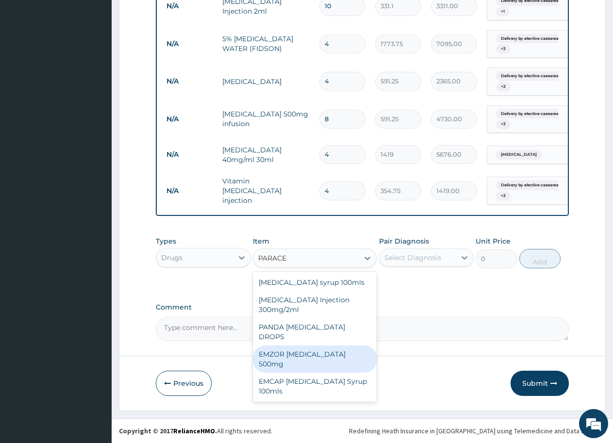
drag, startPoint x: 332, startPoint y: 347, endPoint x: 332, endPoint y: 336, distance: 11.6
click at [332, 347] on div "EMZOR [MEDICAL_DATA] 500mg" at bounding box center [315, 359] width 124 height 27
type input "23.65"
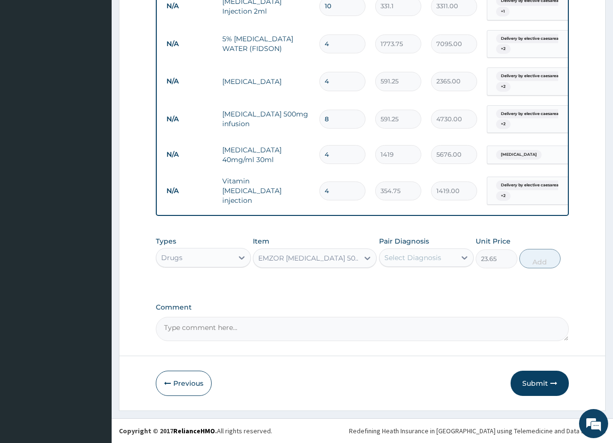
click at [395, 254] on div "Select Diagnosis" at bounding box center [412, 258] width 57 height 10
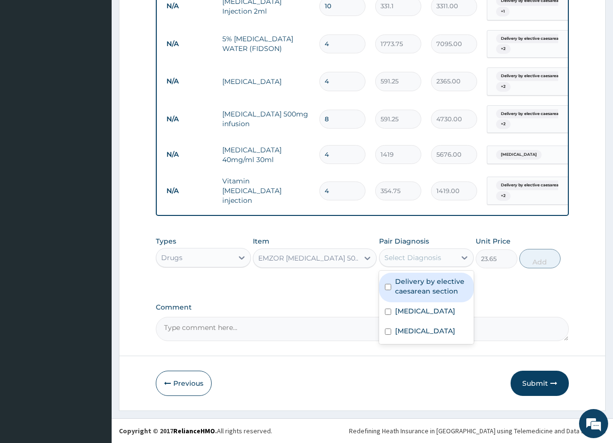
click at [389, 285] on input "checkbox" at bounding box center [388, 287] width 6 height 6
checkbox input "true"
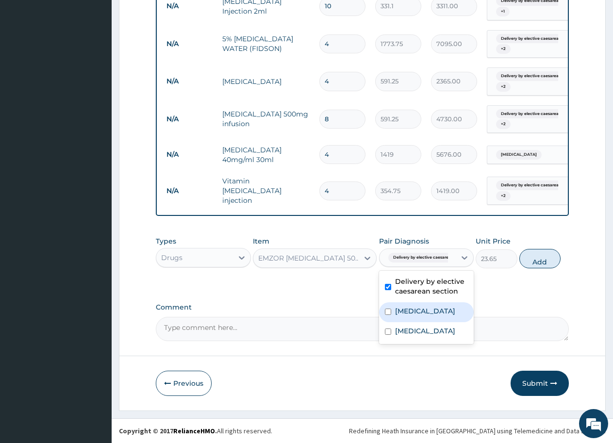
click at [389, 311] on input "checkbox" at bounding box center [388, 312] width 6 height 6
checkbox input "true"
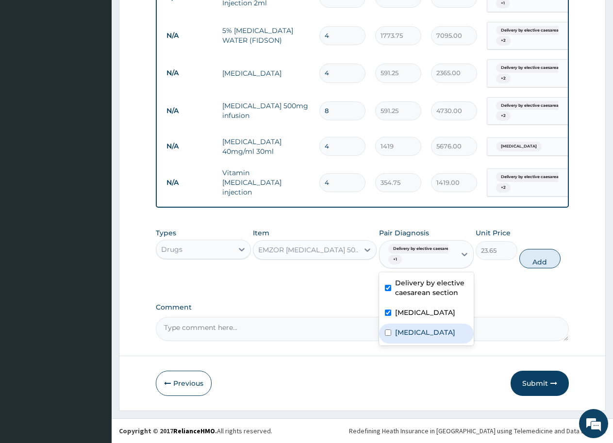
click at [388, 336] on input "checkbox" at bounding box center [388, 333] width 6 height 6
checkbox input "true"
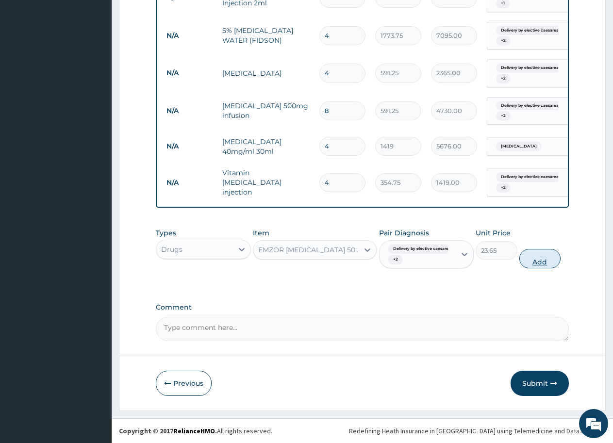
click at [539, 264] on button "Add" at bounding box center [539, 258] width 41 height 19
type input "0"
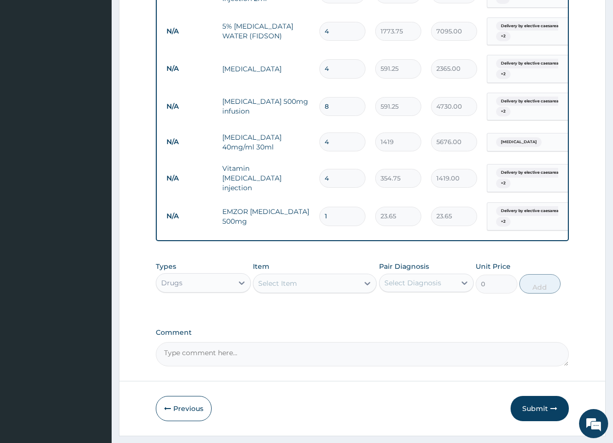
drag, startPoint x: 333, startPoint y: 218, endPoint x: 321, endPoint y: 218, distance: 12.1
click at [321, 218] on input "1" at bounding box center [342, 216] width 46 height 19
type input "2"
type input "47.30"
type input "20"
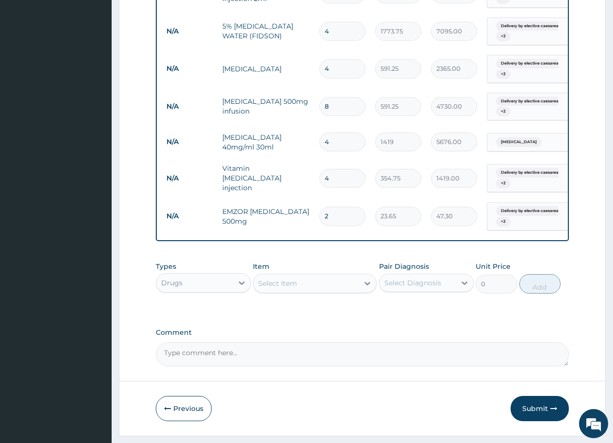
type input "473.00"
type input "20"
click at [274, 288] on div "Select Item" at bounding box center [277, 284] width 39 height 10
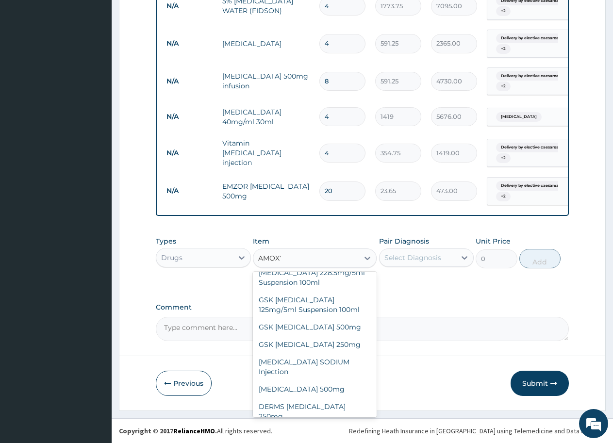
scroll to position [0, 0]
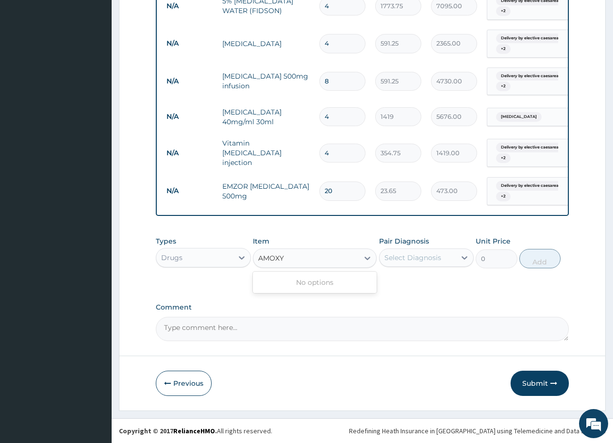
type input "AMOX"
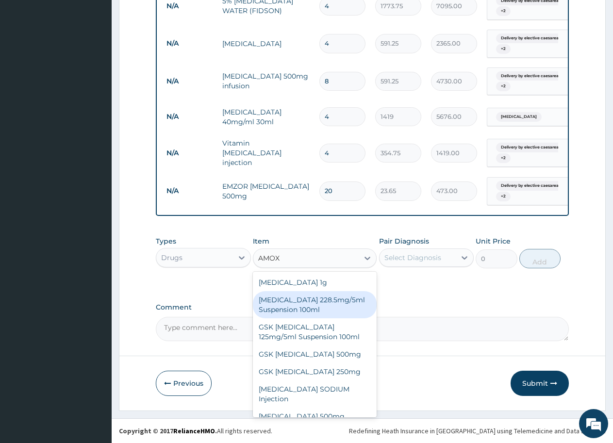
click at [315, 303] on div "[MEDICAL_DATA] 228.5mg/5ml Suspension 100ml" at bounding box center [315, 304] width 124 height 27
type input "2246.75"
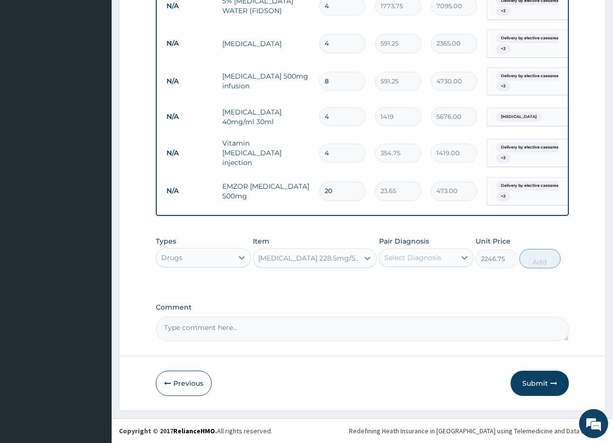
click at [411, 256] on div "Select Diagnosis" at bounding box center [412, 258] width 57 height 10
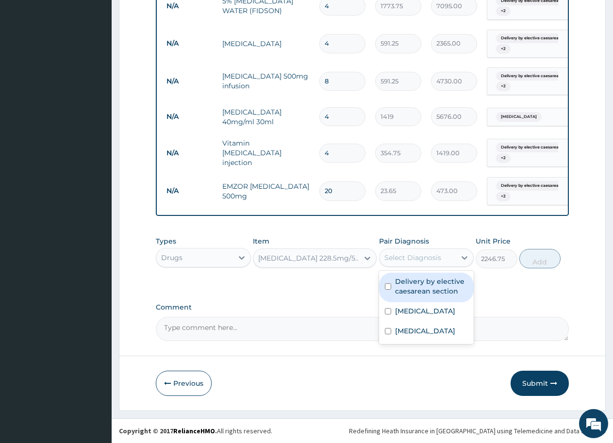
click at [386, 287] on input "checkbox" at bounding box center [388, 286] width 6 height 6
checkbox input "true"
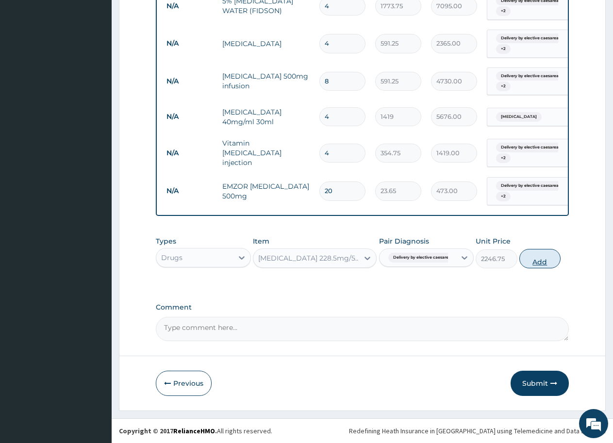
click at [541, 259] on button "Add" at bounding box center [539, 258] width 41 height 19
type input "0"
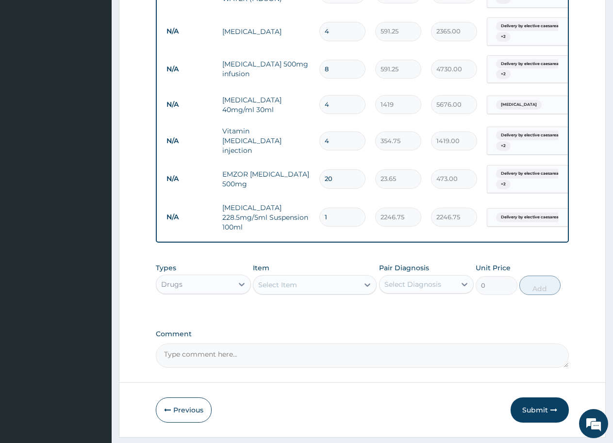
click at [289, 290] on div "Select Item" at bounding box center [277, 285] width 39 height 10
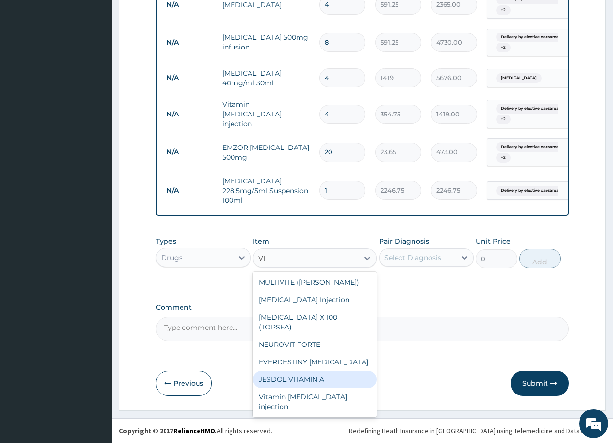
type input "V"
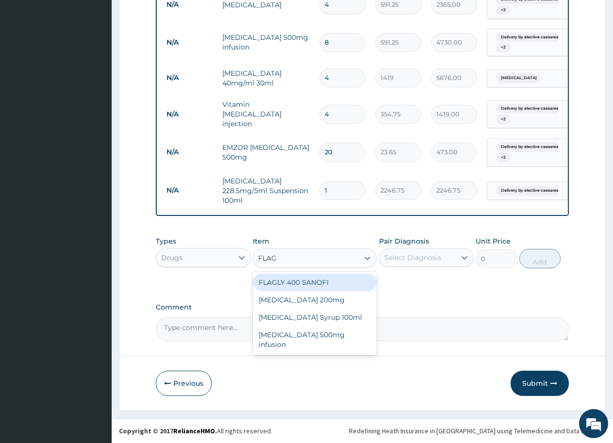
type input "FLAGY"
click at [285, 281] on div "[MEDICAL_DATA] 200mg" at bounding box center [315, 282] width 124 height 17
type input "47.3"
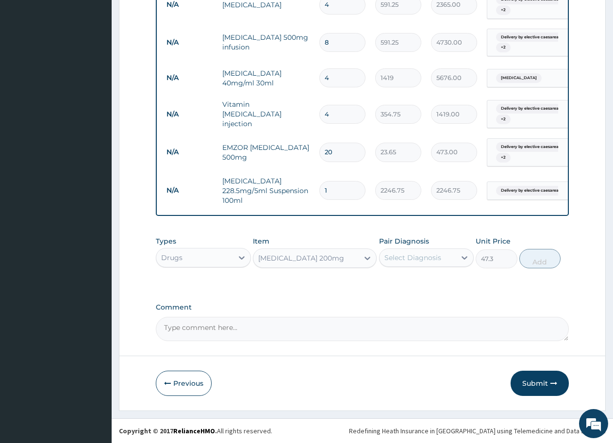
click at [414, 256] on div "Select Diagnosis" at bounding box center [412, 258] width 57 height 10
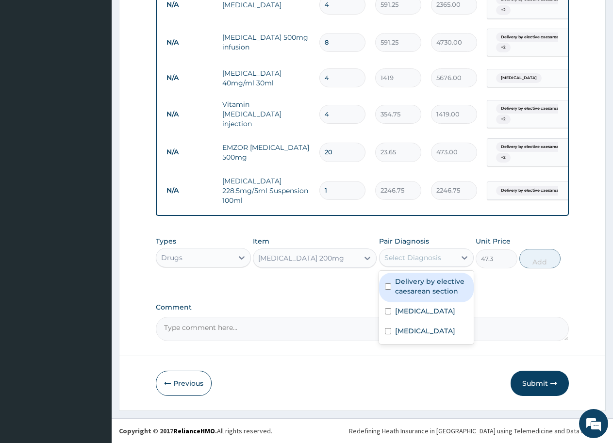
click at [389, 287] on input "checkbox" at bounding box center [388, 286] width 6 height 6
checkbox input "true"
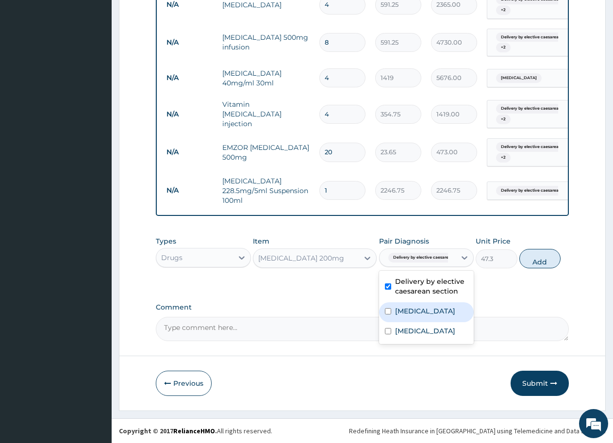
click at [389, 312] on input "checkbox" at bounding box center [388, 311] width 6 height 6
checkbox input "true"
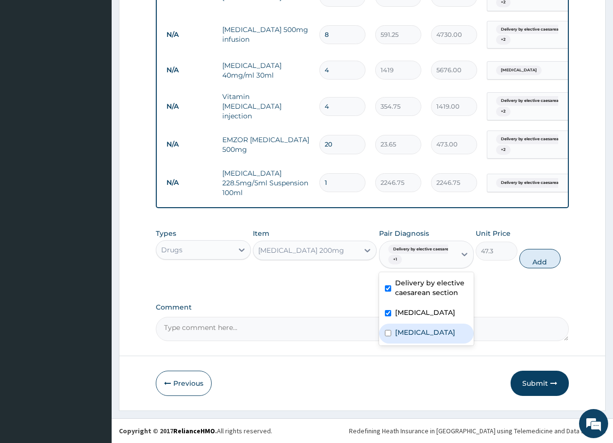
click at [388, 336] on input "checkbox" at bounding box center [388, 333] width 6 height 6
checkbox input "true"
click at [539, 266] on button "Add" at bounding box center [539, 258] width 41 height 19
type input "0"
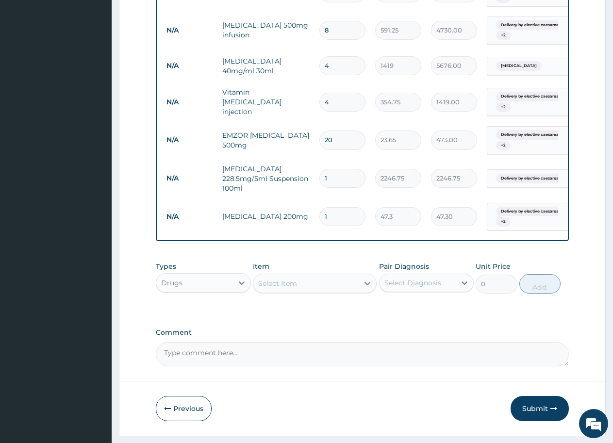
drag, startPoint x: 335, startPoint y: 219, endPoint x: 317, endPoint y: 219, distance: 18.0
click at [317, 219] on td "1" at bounding box center [342, 216] width 56 height 29
type input "18"
type input "851.40"
type input "18"
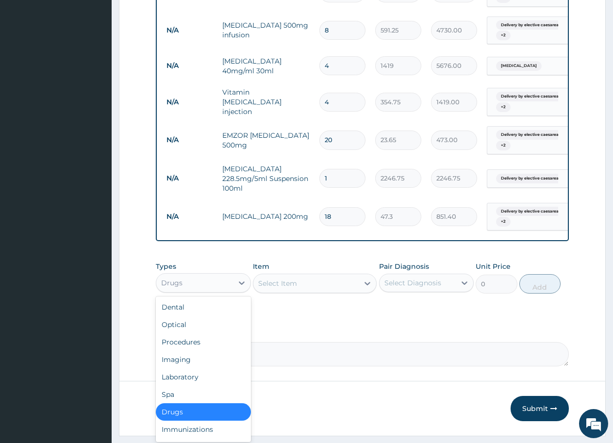
click at [199, 291] on div "Drugs" at bounding box center [194, 283] width 77 height 16
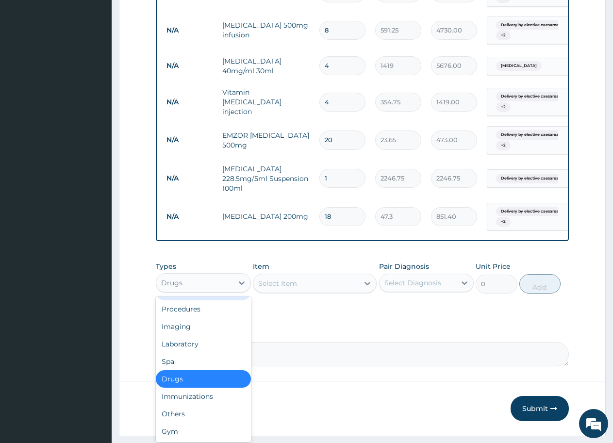
scroll to position [770, 0]
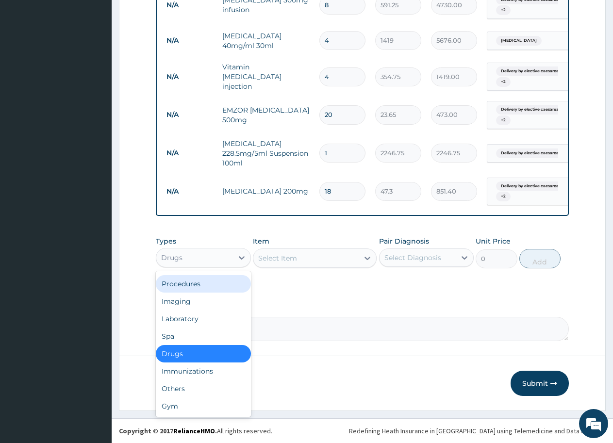
click at [190, 285] on div "Procedures" at bounding box center [203, 283] width 95 height 17
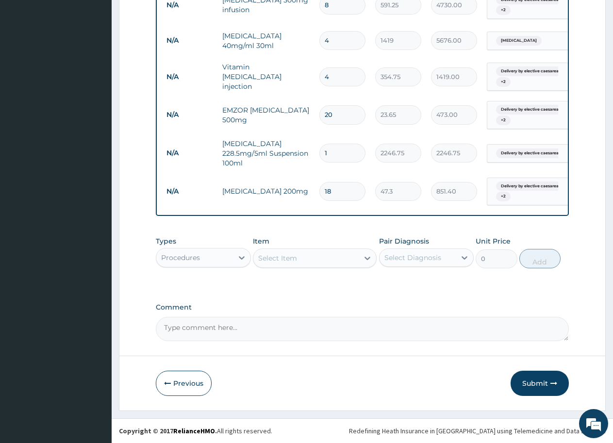
click at [285, 255] on div "Select Item" at bounding box center [277, 258] width 39 height 10
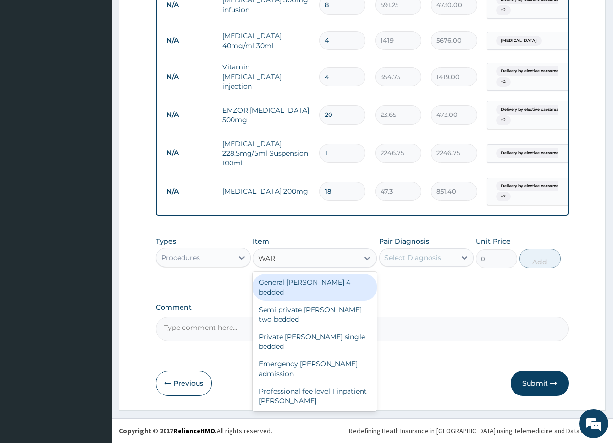
type input "[PERSON_NAME]"
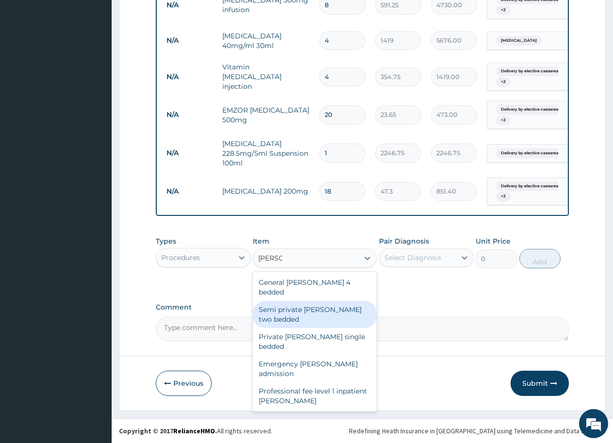
click at [298, 301] on div "Semi private [PERSON_NAME] two bedded" at bounding box center [315, 314] width 124 height 27
type input "9675"
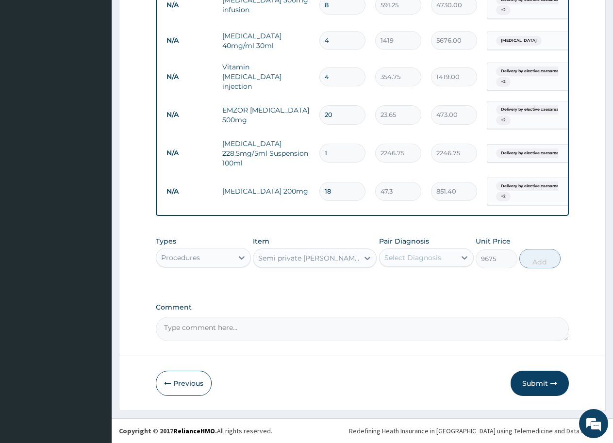
click at [303, 260] on div "Semi private [PERSON_NAME] two bedded" at bounding box center [308, 258] width 101 height 10
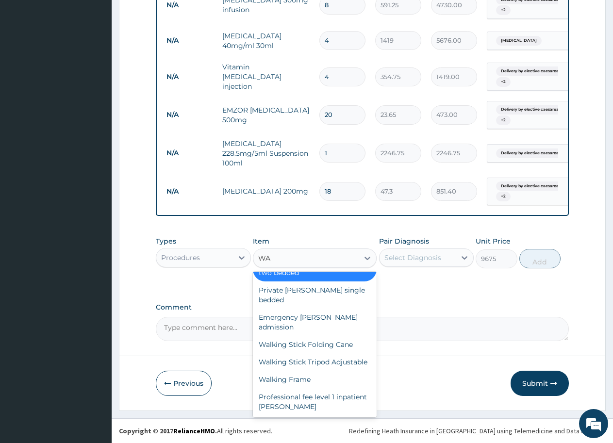
scroll to position [0, 0]
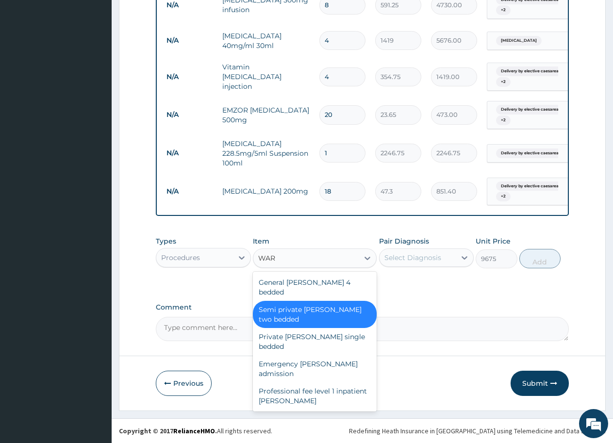
type input "[PERSON_NAME]"
click at [297, 282] on div "General [PERSON_NAME] 4 bedded" at bounding box center [315, 287] width 124 height 27
type input "6987.5"
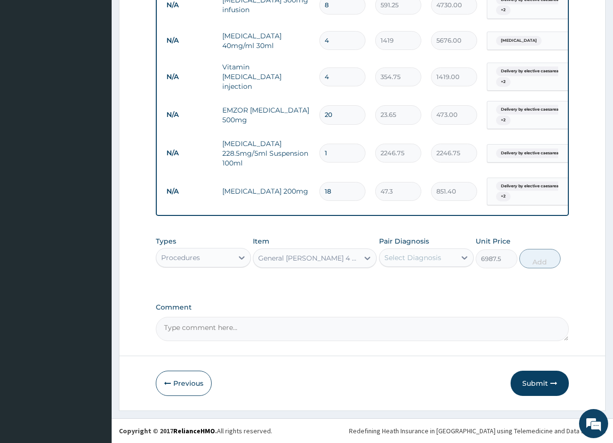
click at [402, 258] on div "Select Diagnosis" at bounding box center [412, 258] width 57 height 10
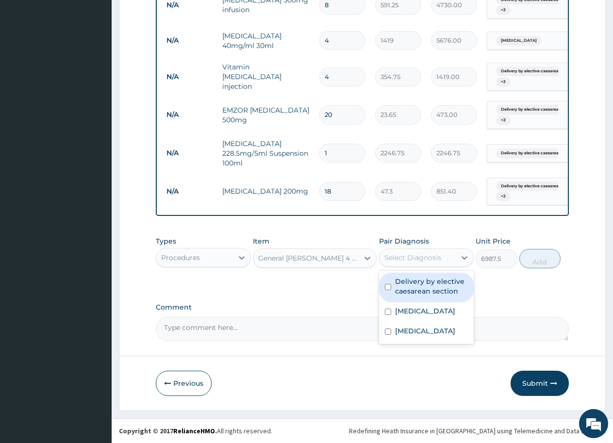
drag, startPoint x: 387, startPoint y: 285, endPoint x: 394, endPoint y: 299, distance: 15.2
click at [388, 286] on input "checkbox" at bounding box center [388, 287] width 6 height 6
checkbox input "true"
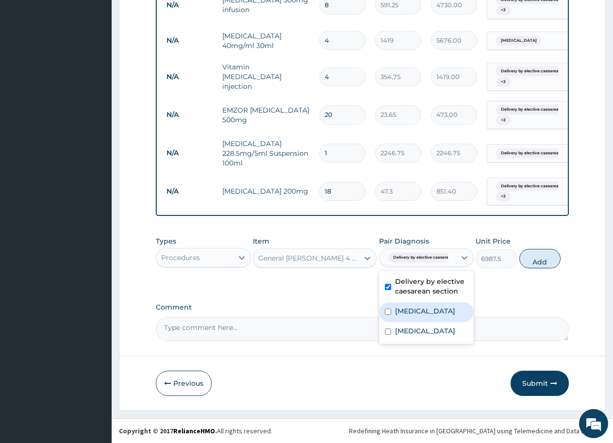
click at [389, 312] on input "checkbox" at bounding box center [388, 312] width 6 height 6
checkbox input "true"
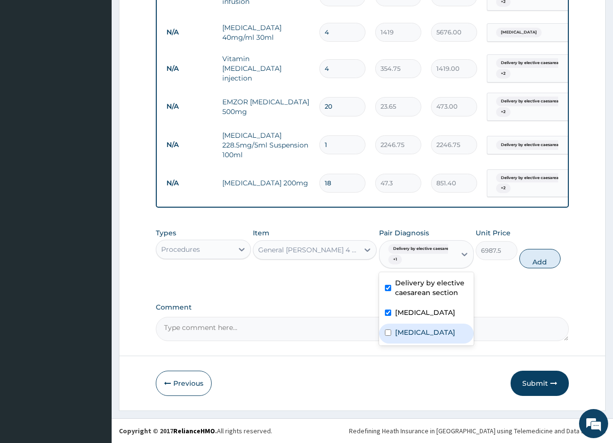
click at [387, 336] on input "checkbox" at bounding box center [388, 333] width 6 height 6
checkbox input "true"
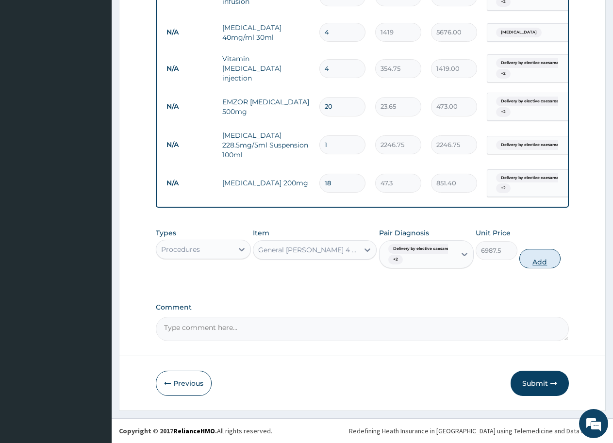
click at [538, 267] on button "Add" at bounding box center [539, 258] width 41 height 19
type input "0"
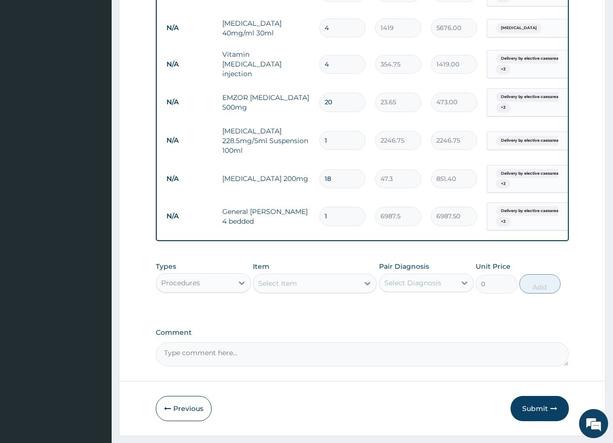
drag, startPoint x: 334, startPoint y: 219, endPoint x: 317, endPoint y: 218, distance: 17.0
click at [317, 219] on td "1" at bounding box center [342, 216] width 56 height 29
type input "4"
type input "27950.00"
type input "4"
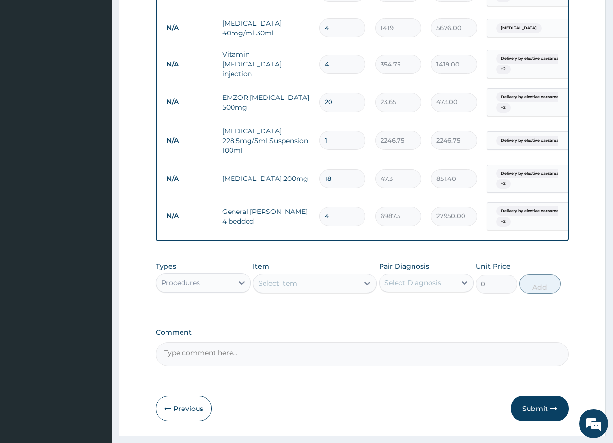
click at [276, 288] on div "Select Item" at bounding box center [277, 284] width 39 height 10
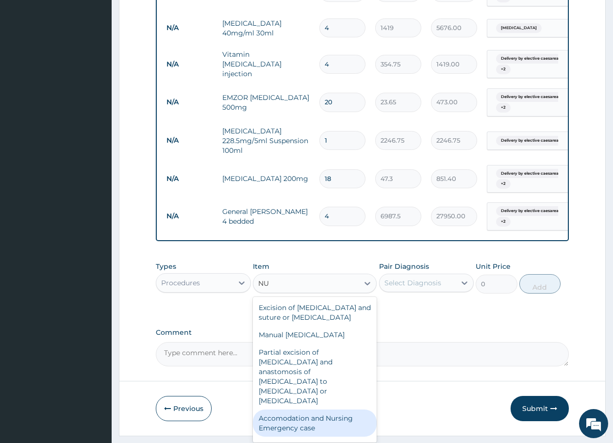
type input "N"
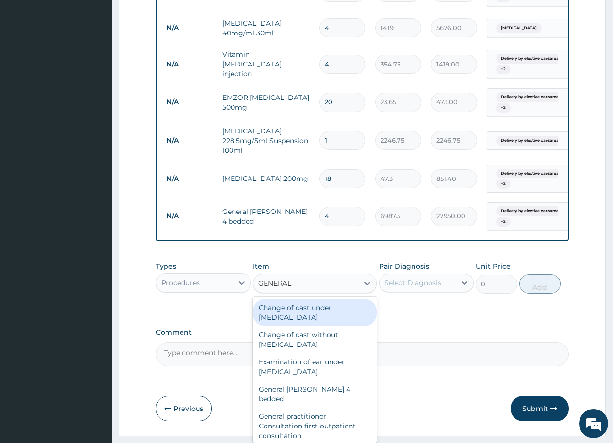
type input "GENERAL P"
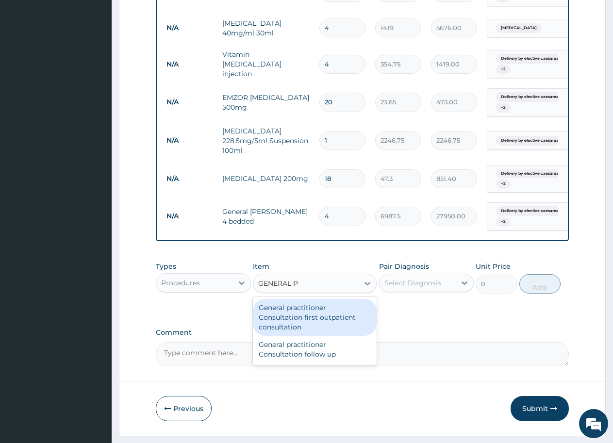
click at [294, 328] on div "General practitioner Consultation first outpatient consultation" at bounding box center [315, 317] width 124 height 37
type input "3547.5"
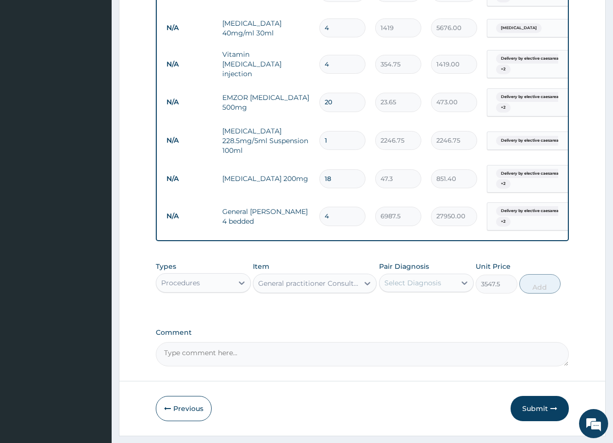
click at [413, 288] on div "Select Diagnosis" at bounding box center [412, 283] width 57 height 10
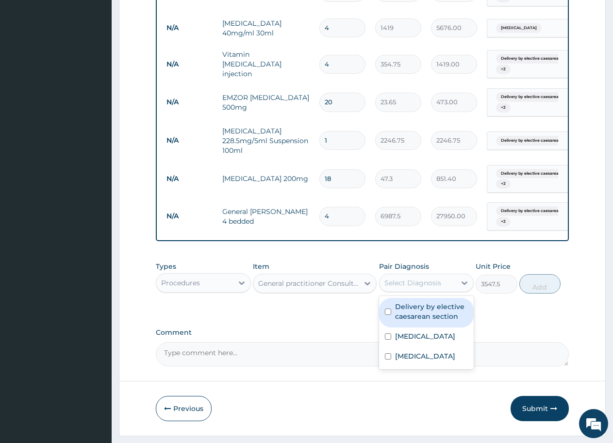
click at [387, 315] on input "checkbox" at bounding box center [388, 312] width 6 height 6
checkbox input "true"
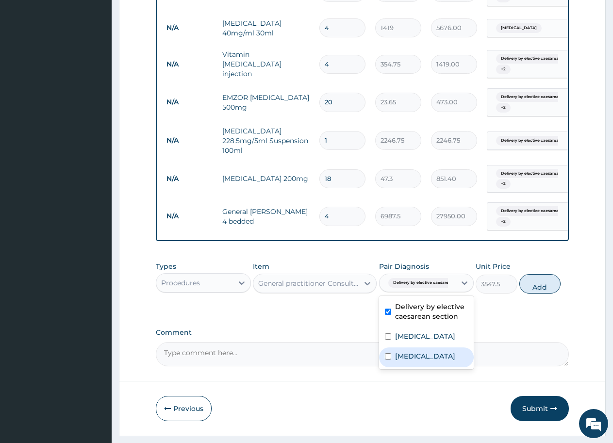
click at [387, 360] on input "checkbox" at bounding box center [388, 356] width 6 height 6
checkbox input "true"
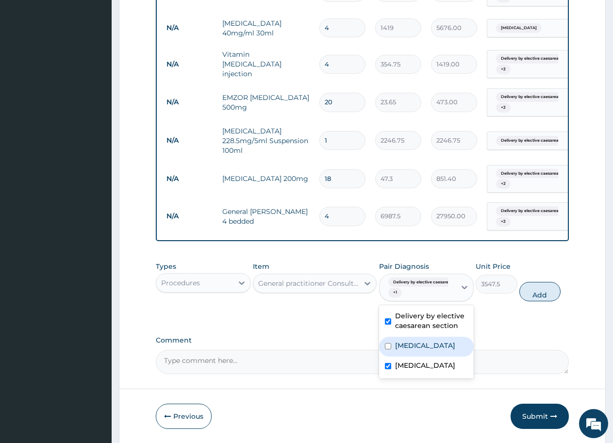
click at [389, 349] on input "checkbox" at bounding box center [388, 346] width 6 height 6
checkbox input "true"
click at [542, 301] on button "Add" at bounding box center [539, 291] width 41 height 19
type input "0"
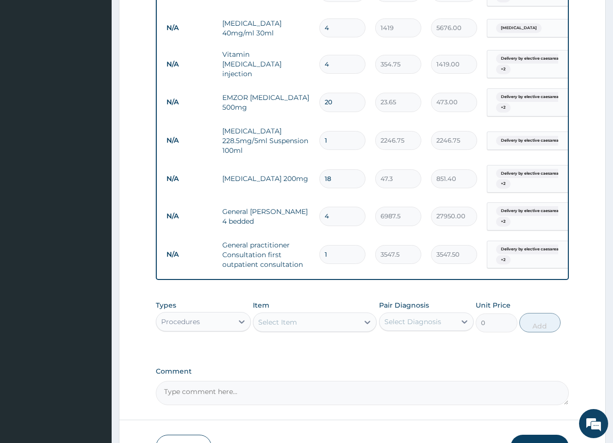
click at [274, 327] on div "Select Item" at bounding box center [277, 322] width 39 height 10
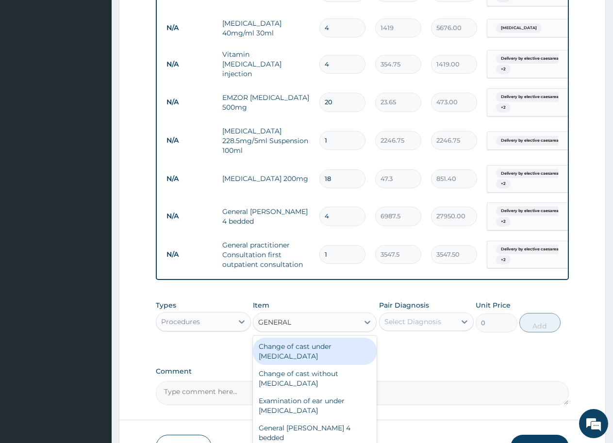
type input "GENERAL P"
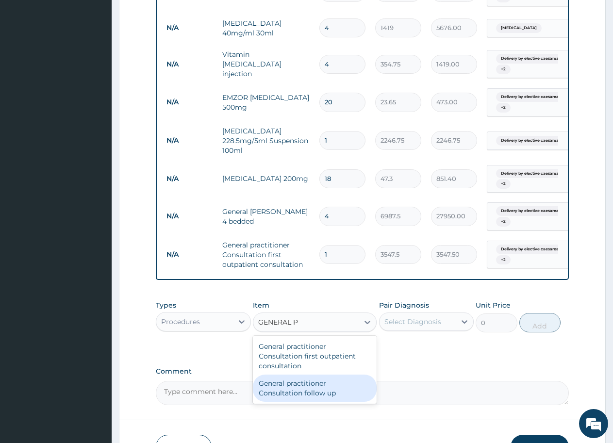
click at [287, 402] on div "General practitioner Consultation follow up" at bounding box center [315, 388] width 124 height 27
type input "2365"
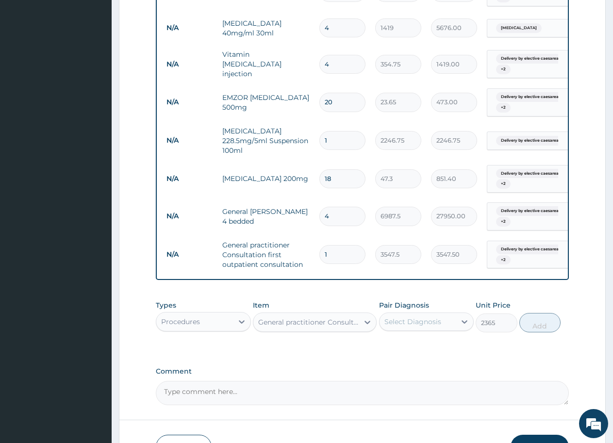
click at [409, 327] on div "Select Diagnosis" at bounding box center [412, 322] width 57 height 10
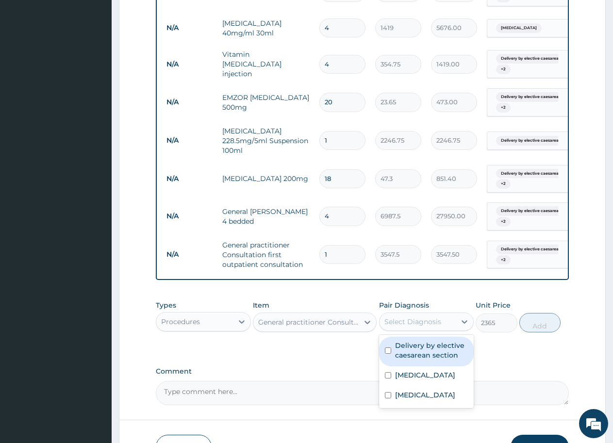
click at [388, 354] on input "checkbox" at bounding box center [388, 350] width 6 height 6
checkbox input "true"
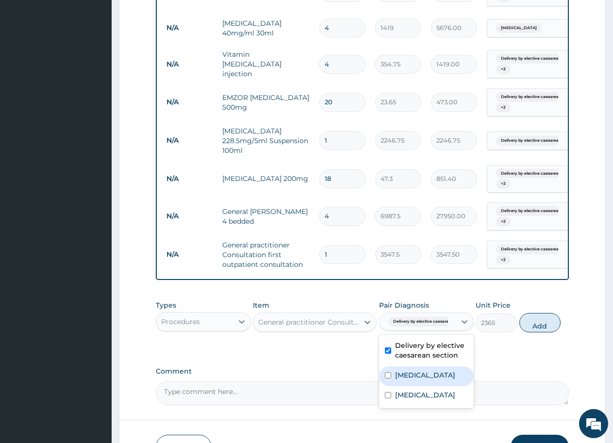
click at [389, 379] on input "checkbox" at bounding box center [388, 375] width 6 height 6
checkbox input "true"
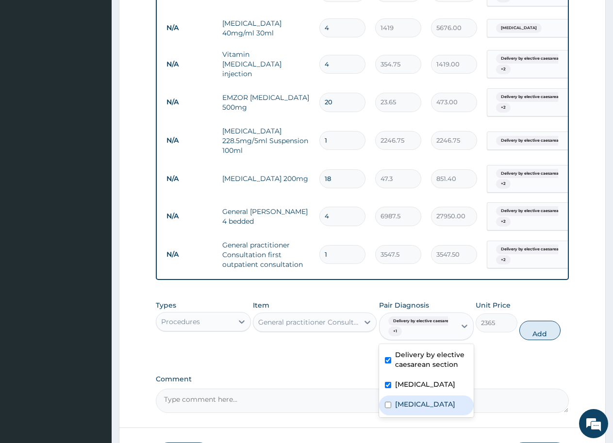
click at [388, 408] on input "checkbox" at bounding box center [388, 405] width 6 height 6
checkbox input "true"
click at [543, 340] on button "Add" at bounding box center [539, 330] width 41 height 19
type input "0"
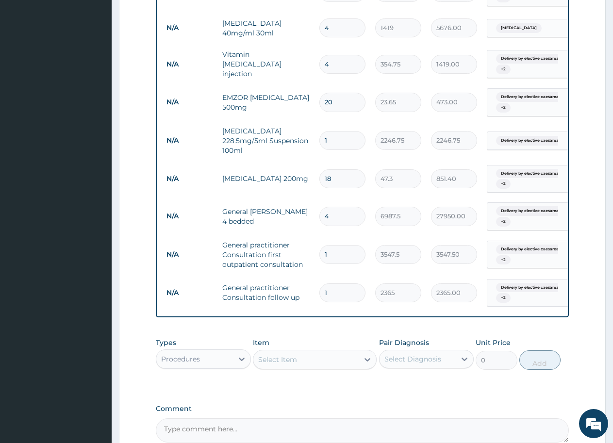
drag, startPoint x: 335, startPoint y: 298, endPoint x: 320, endPoint y: 297, distance: 14.6
click at [320, 297] on input "1" at bounding box center [342, 292] width 46 height 19
type input "3"
type input "7095.00"
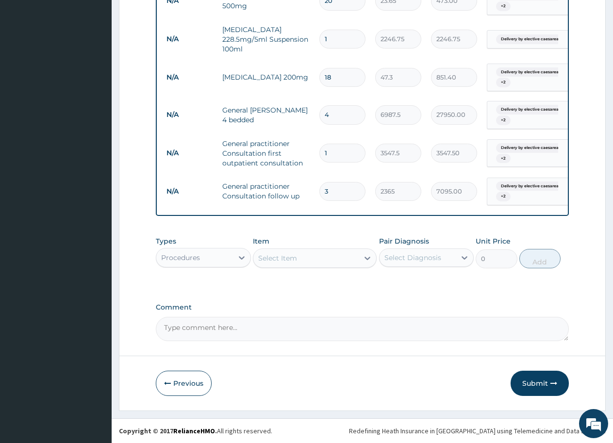
type input "3"
click at [536, 380] on button "Submit" at bounding box center [540, 383] width 58 height 25
